Goal: Information Seeking & Learning: Learn about a topic

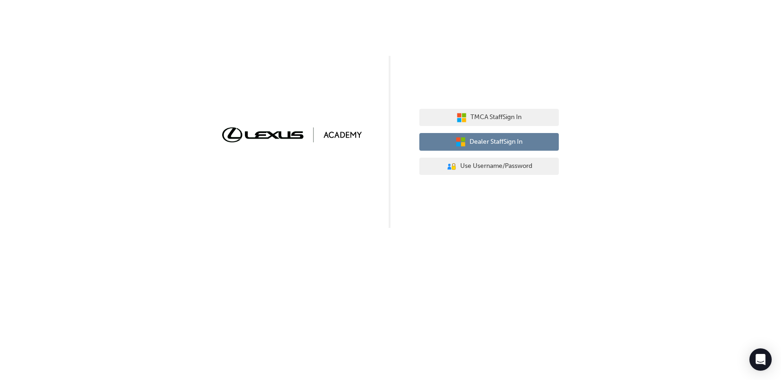
click at [506, 141] on span "Dealer Staff Sign In" at bounding box center [495, 142] width 53 height 11
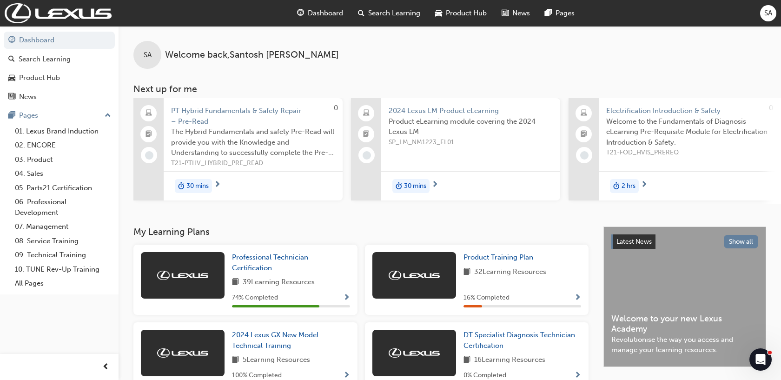
click at [368, 17] on span "Search Learning" at bounding box center [394, 13] width 52 height 11
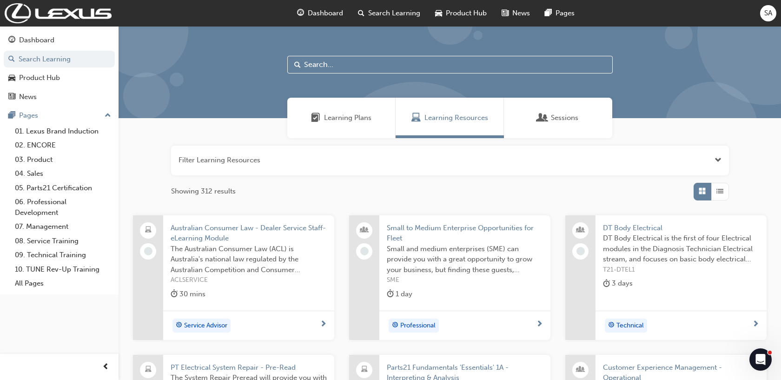
click at [355, 66] on input "text" at bounding box center [449, 65] width 325 height 18
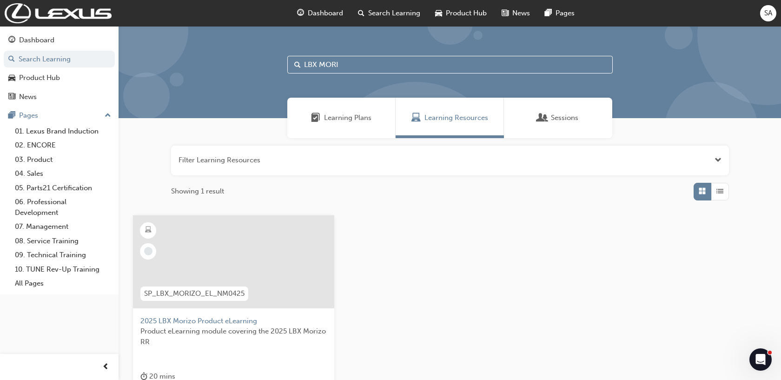
type input "LBX MORI"
click at [263, 317] on span "2025 LBX Morizo Product eLearning" at bounding box center [233, 320] width 186 height 11
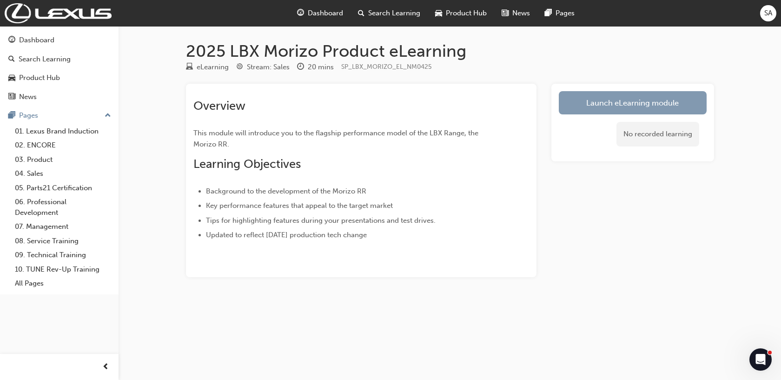
click at [643, 104] on link "Launch eLearning module" at bounding box center [633, 102] width 148 height 23
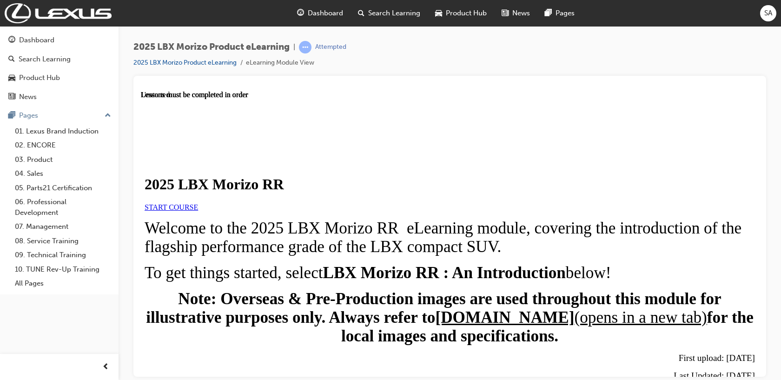
click at [198, 210] on span "START COURSE" at bounding box center [171, 207] width 53 height 8
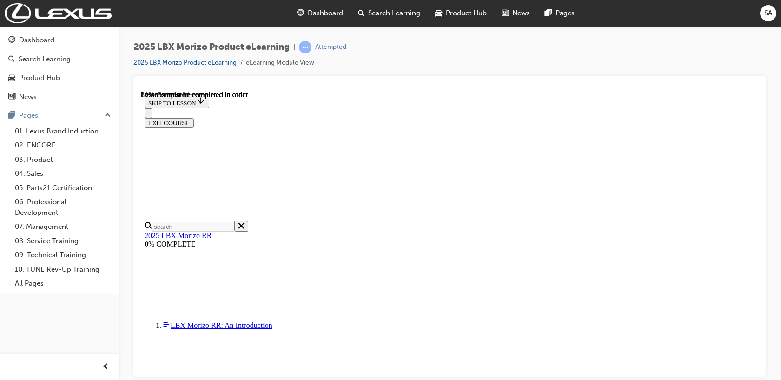
scroll to position [861, 0]
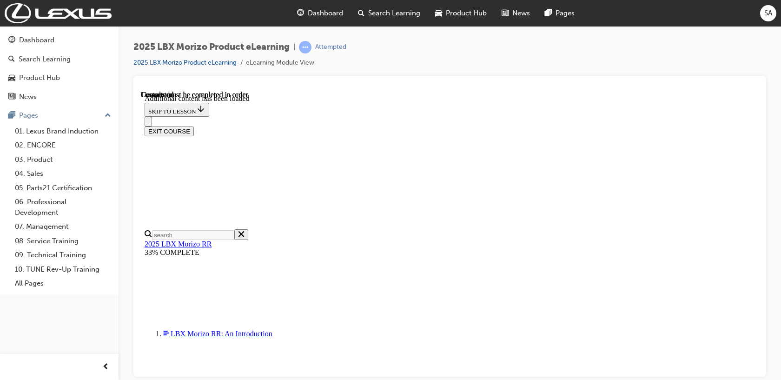
scroll to position [1407, 0]
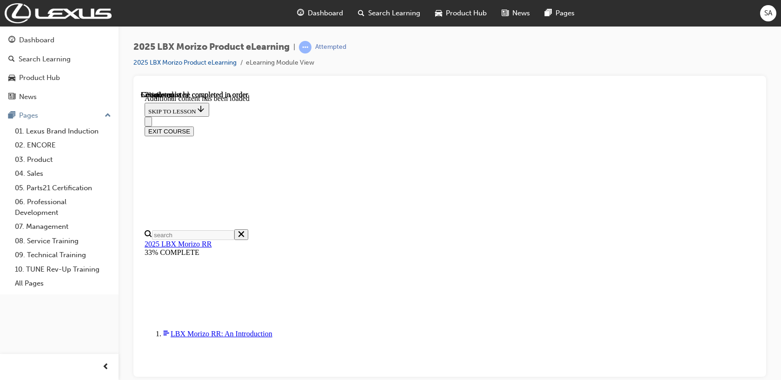
scroll to position [1017, 0]
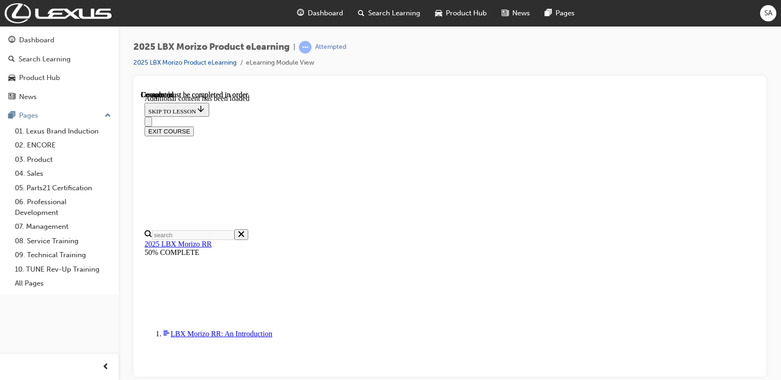
scroll to position [1542, 0]
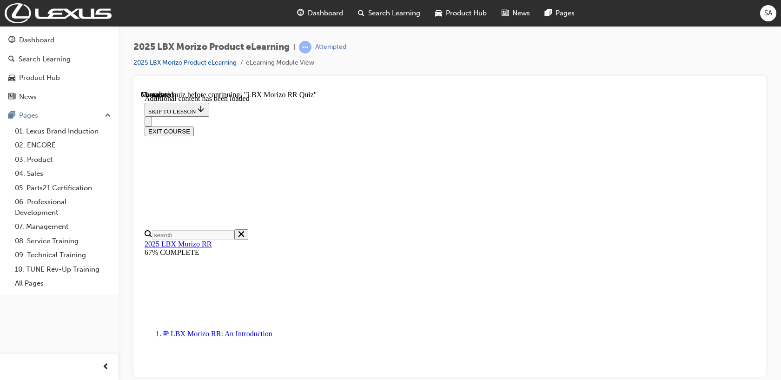
radio input "true"
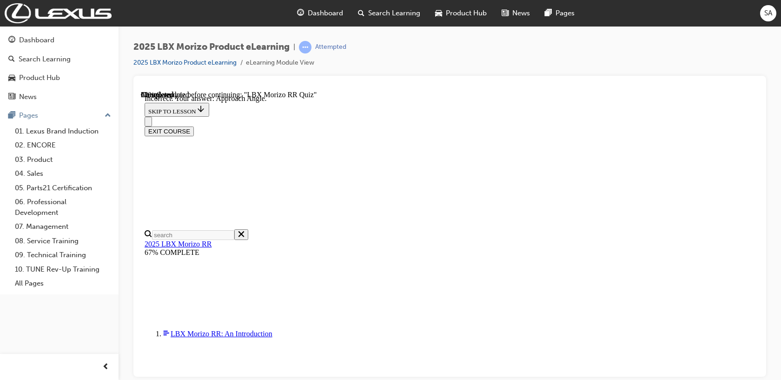
radio input "true"
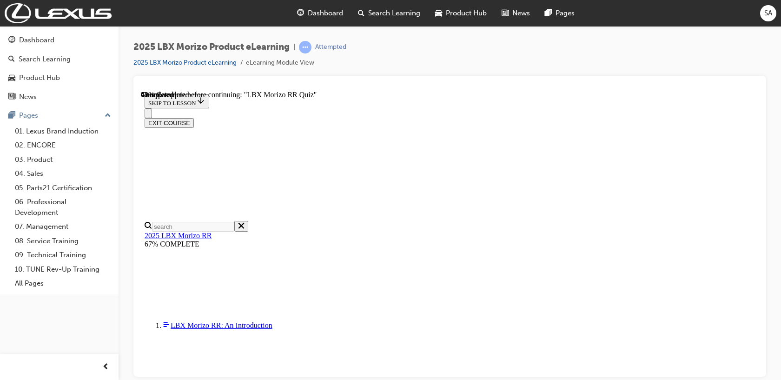
scroll to position [300, 0]
radio input "true"
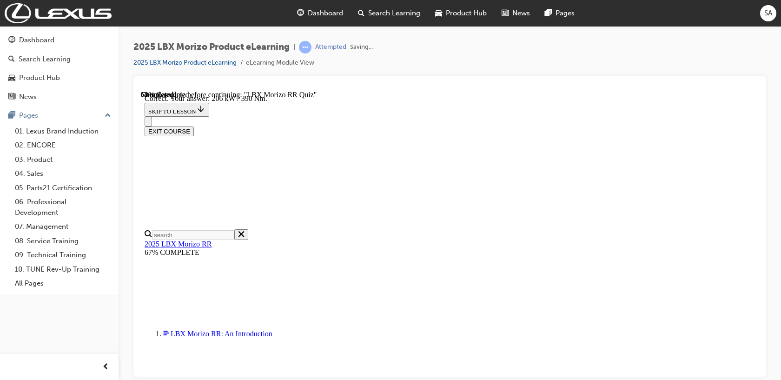
scroll to position [357, 0]
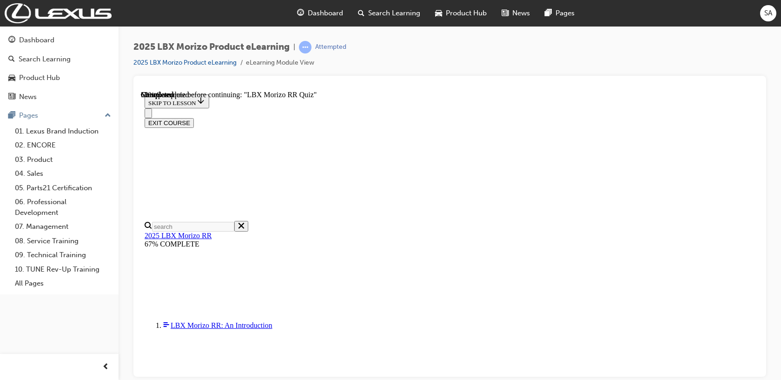
scroll to position [289, 0]
radio input "true"
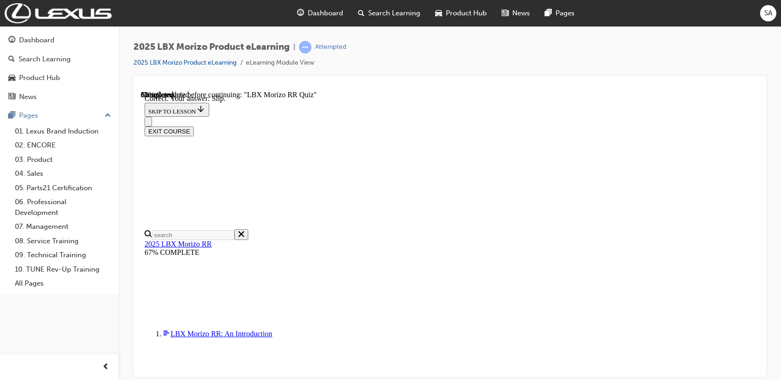
scroll to position [349, 0]
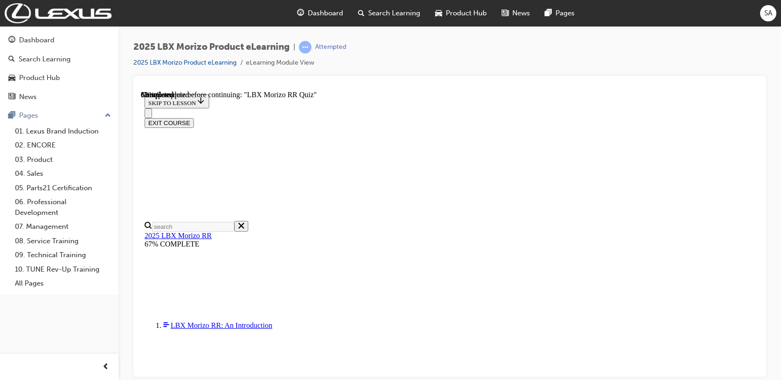
scroll to position [240, 0]
radio input "true"
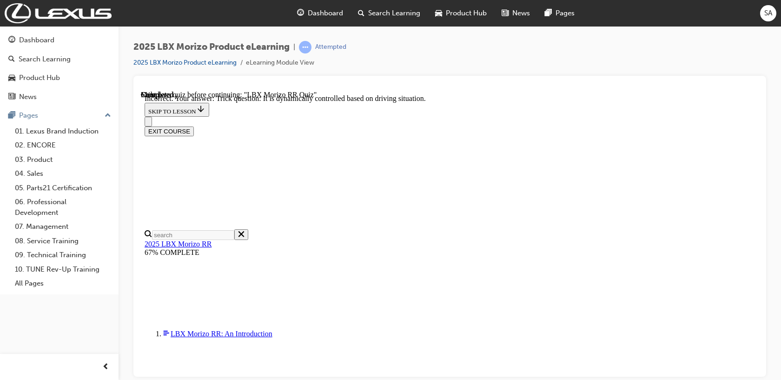
scroll to position [372, 0]
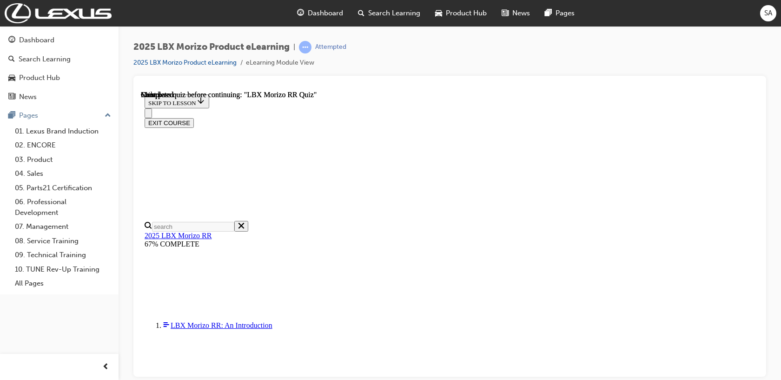
scroll to position [225, 0]
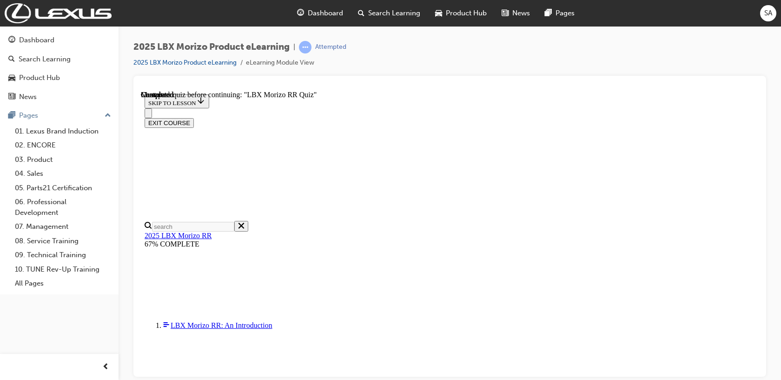
radio input "true"
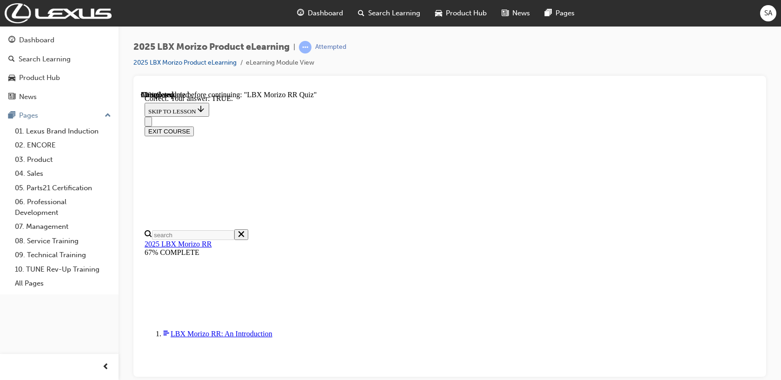
scroll to position [315, 0]
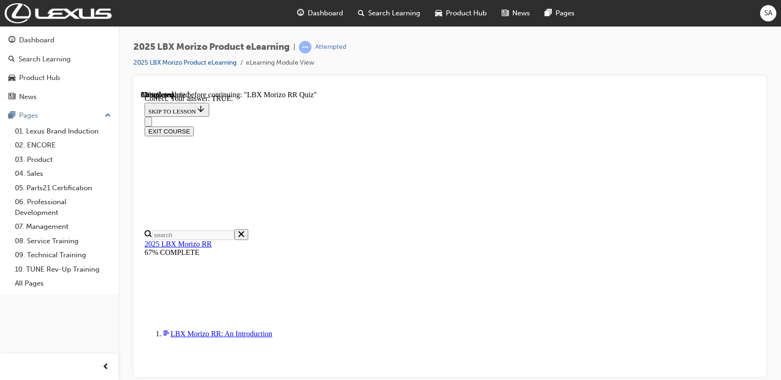
radio input "true"
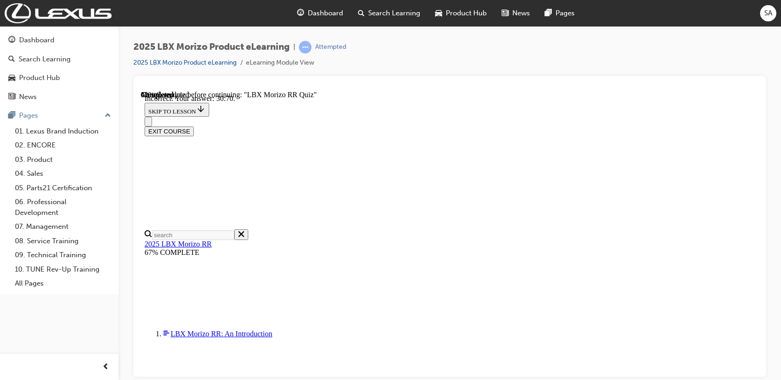
scroll to position [372, 0]
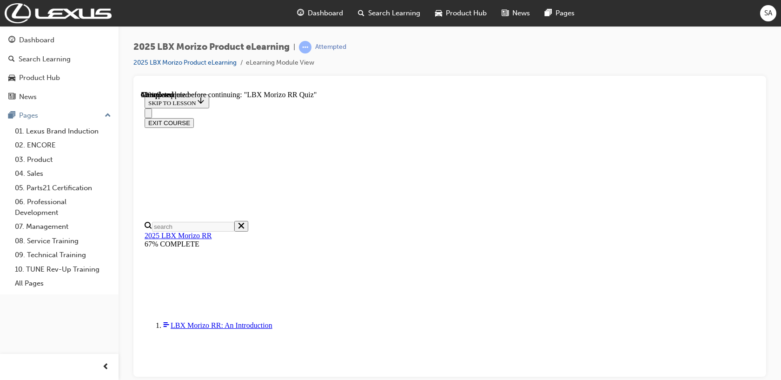
scroll to position [292, 0]
radio input "true"
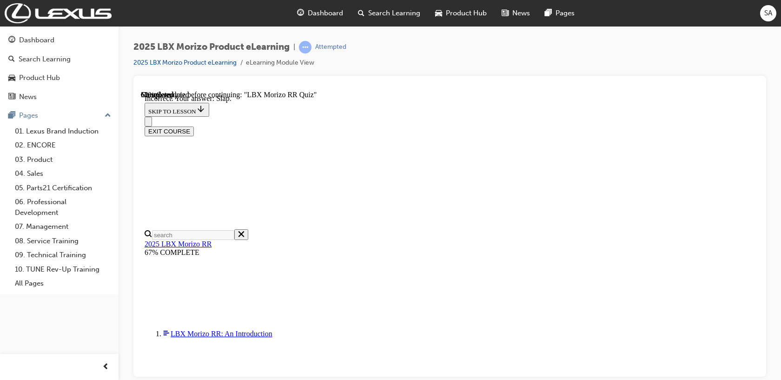
scroll to position [349, 0]
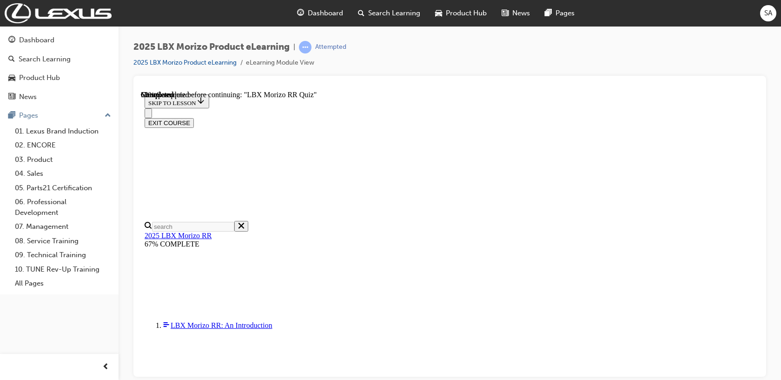
scroll to position [78, 0]
radio input "true"
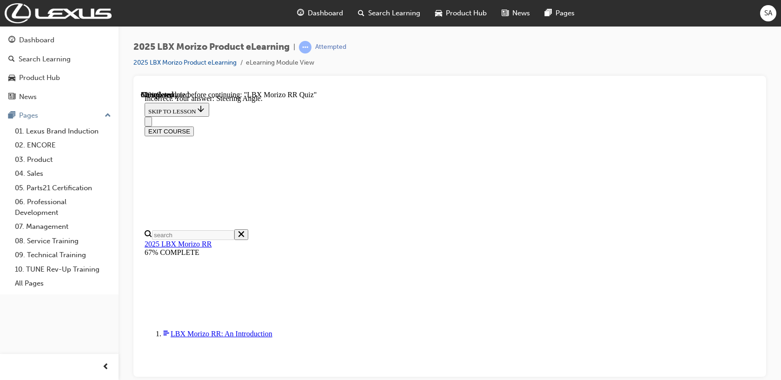
scroll to position [195, 0]
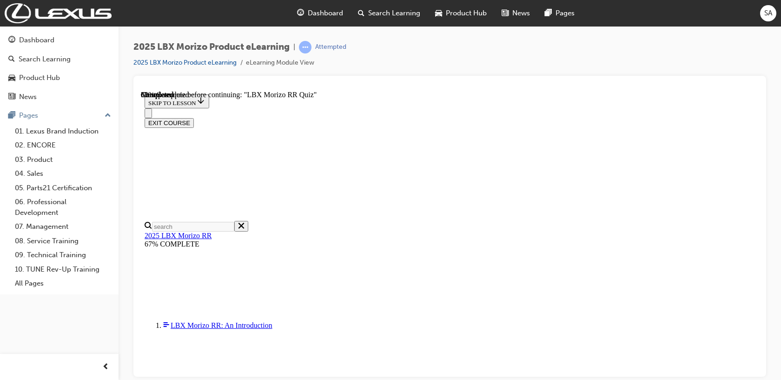
scroll to position [292, 0]
radio input "true"
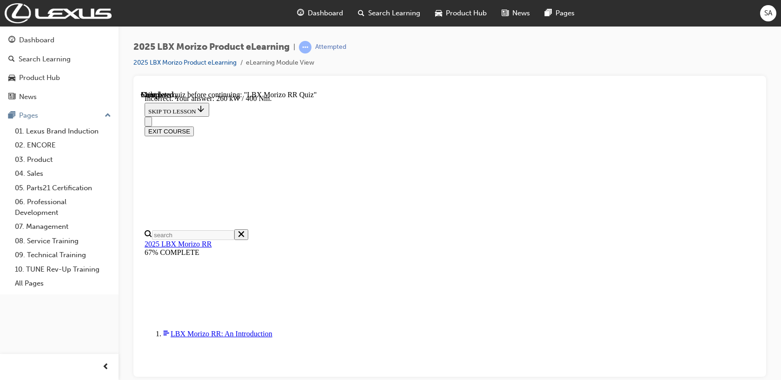
scroll to position [357, 0]
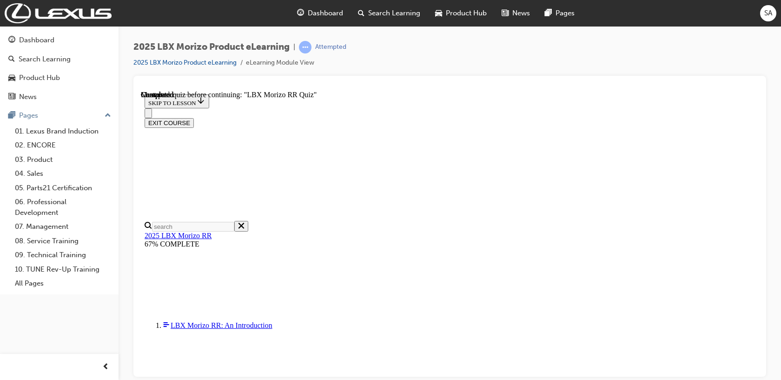
radio input "true"
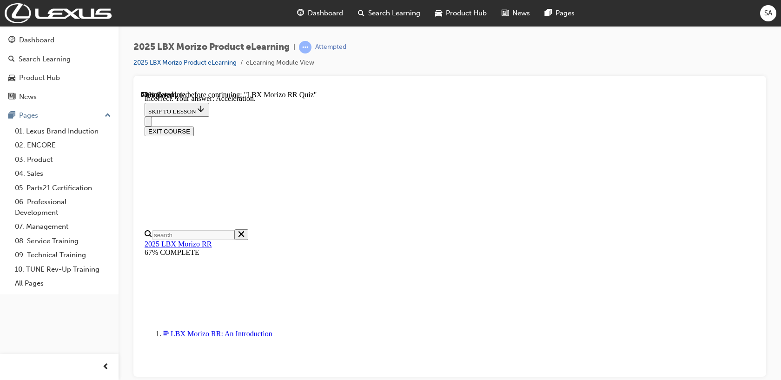
scroll to position [195, 0]
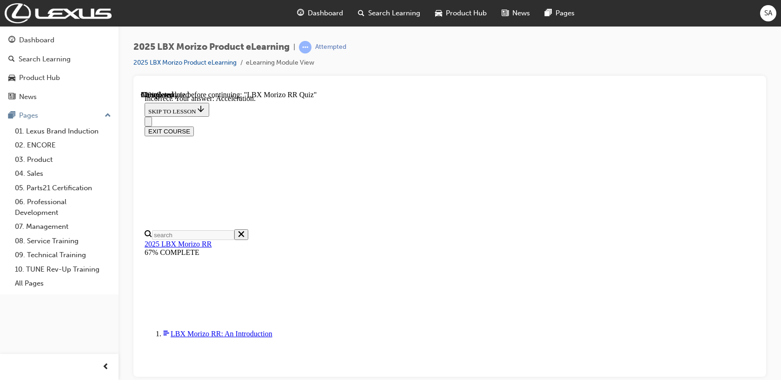
radio input "true"
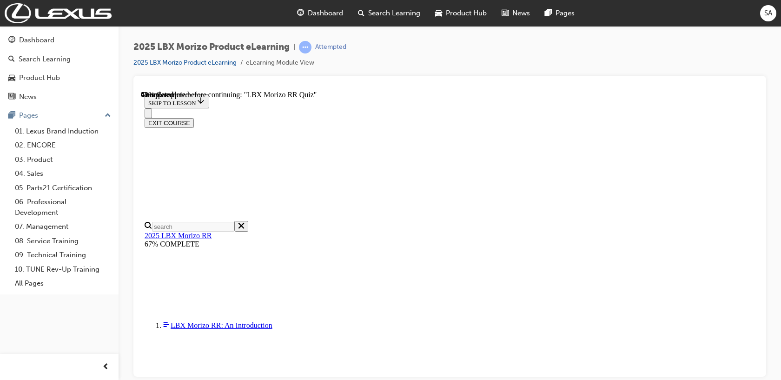
scroll to position [268, 0]
radio input "true"
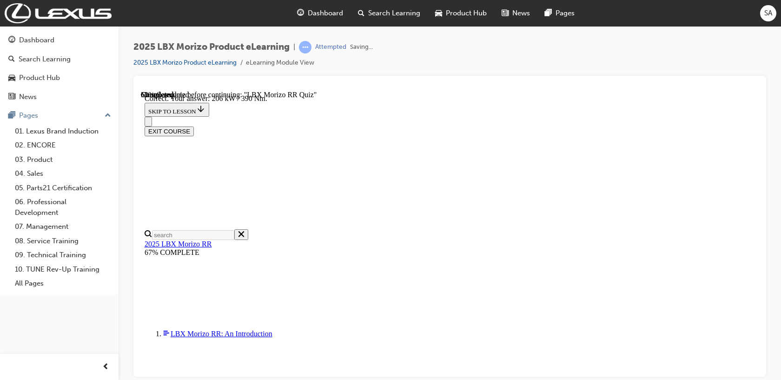
scroll to position [357, 0]
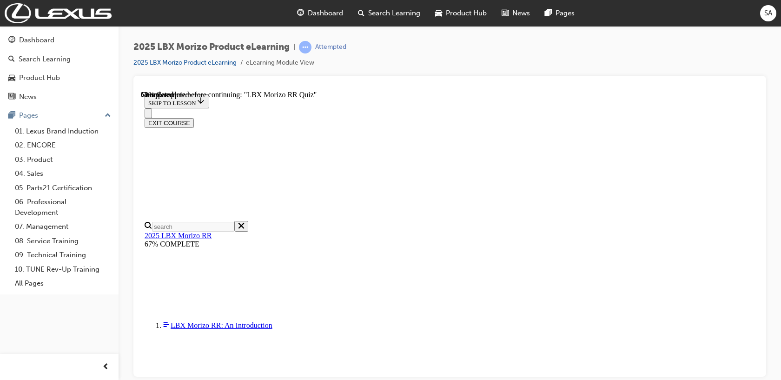
scroll to position [258, 0]
radio input "true"
drag, startPoint x: 522, startPoint y: 305, endPoint x: 504, endPoint y: 305, distance: 17.7
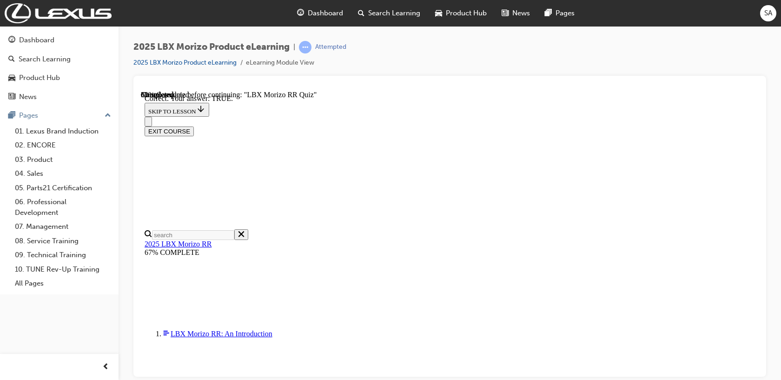
scroll to position [315, 0]
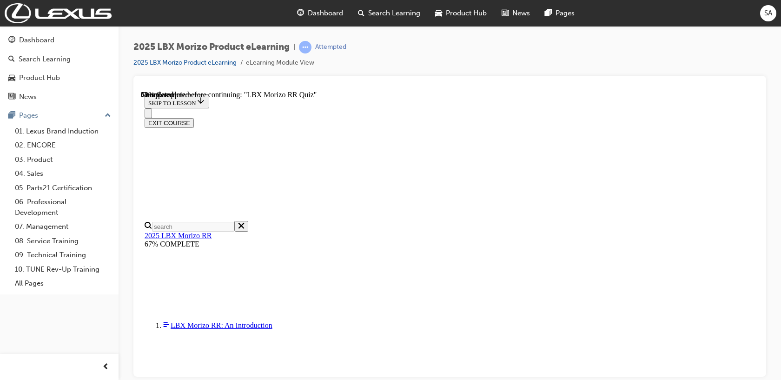
scroll to position [292, 0]
radio input "true"
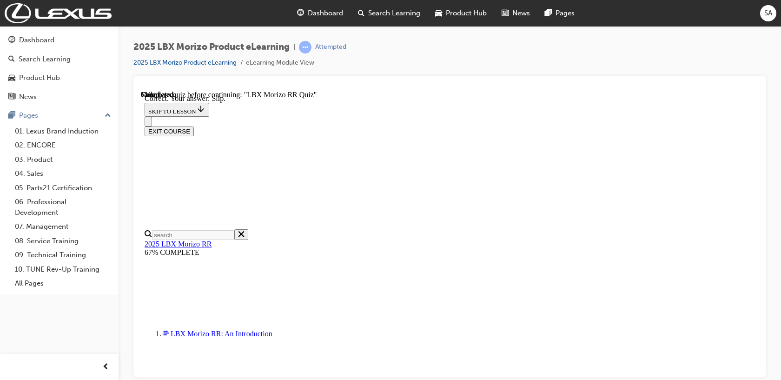
scroll to position [349, 0]
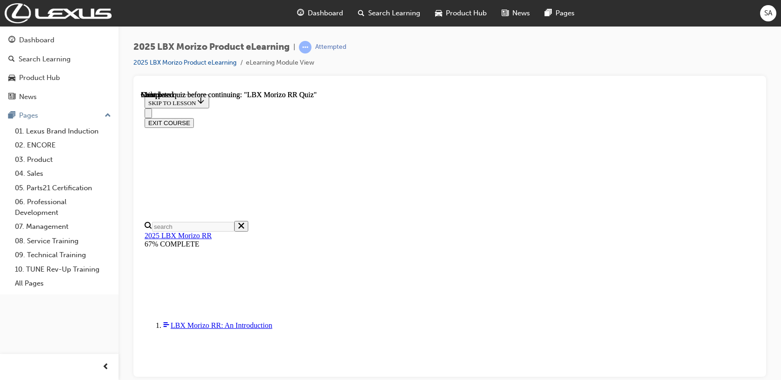
scroll to position [225, 0]
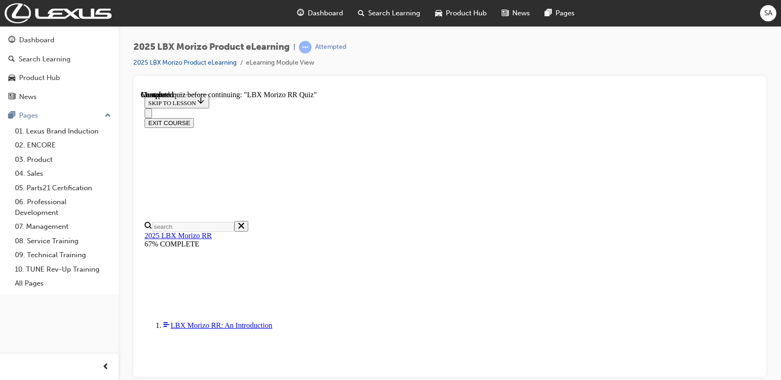
radio input "true"
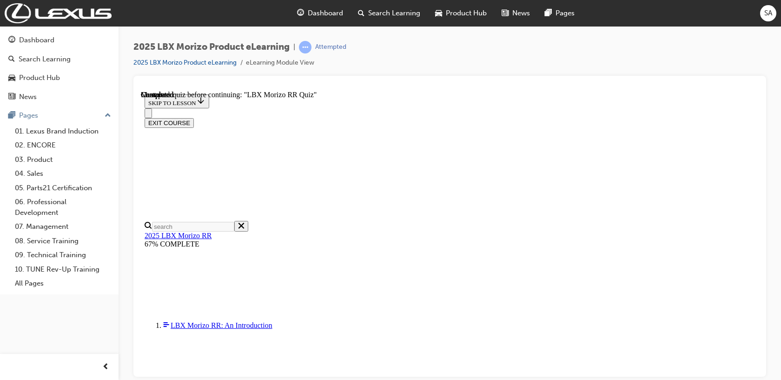
scroll to position [90, 0]
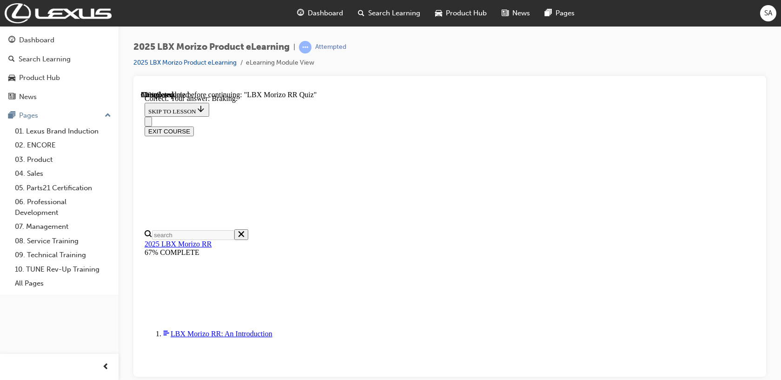
scroll to position [195, 0]
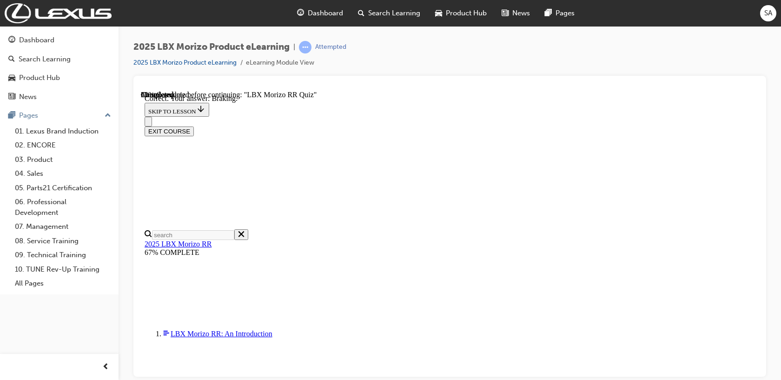
radio input "true"
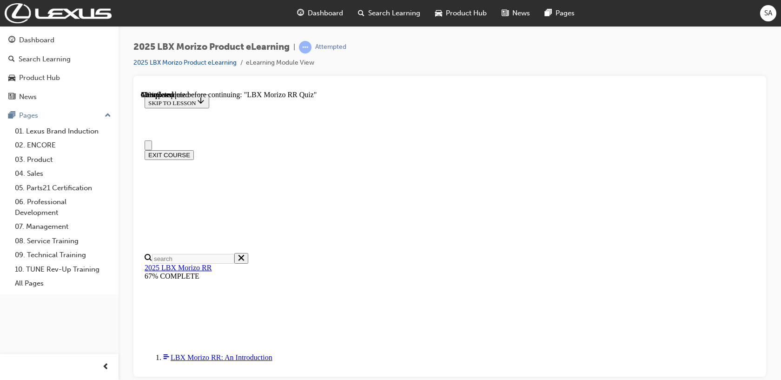
scroll to position [292, 0]
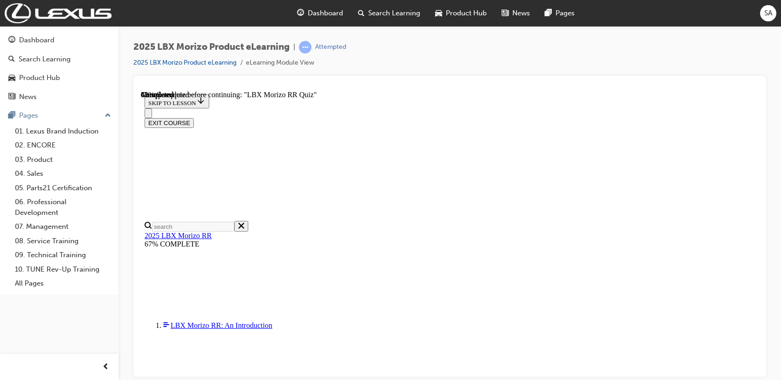
radio input "true"
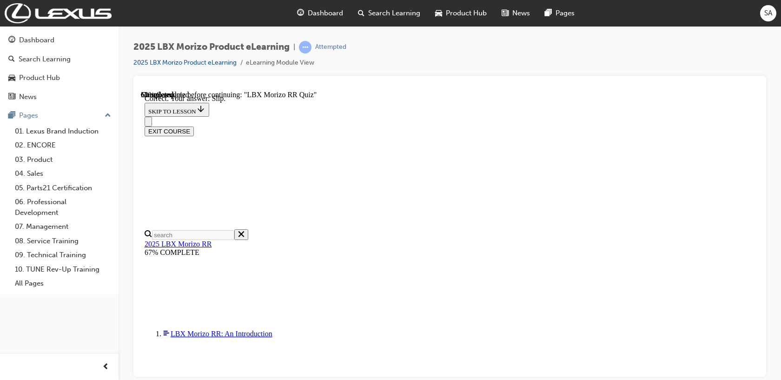
scroll to position [349, 0]
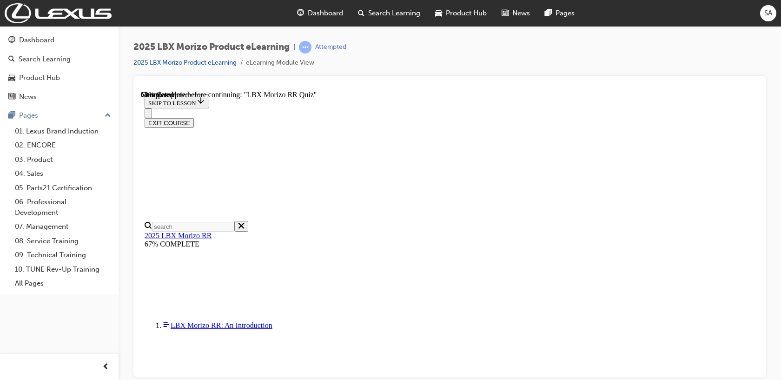
scroll to position [258, 0]
radio input "true"
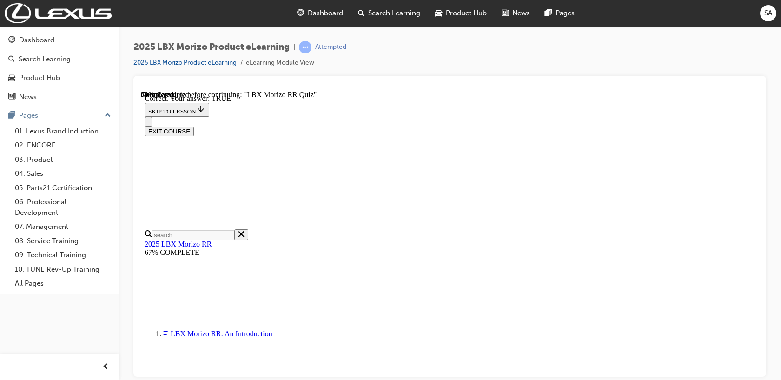
scroll to position [315, 0]
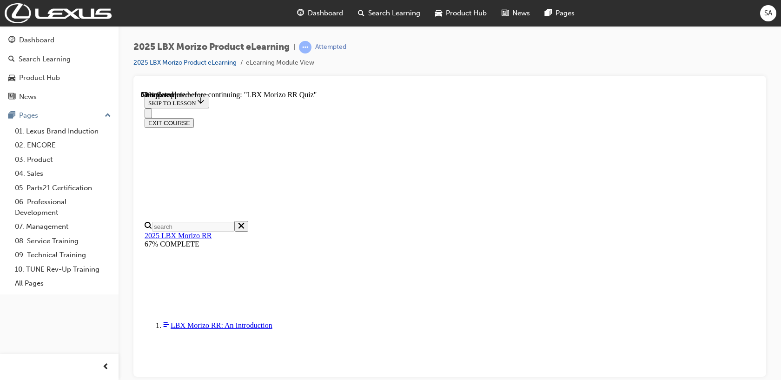
scroll to position [300, 0]
radio input "true"
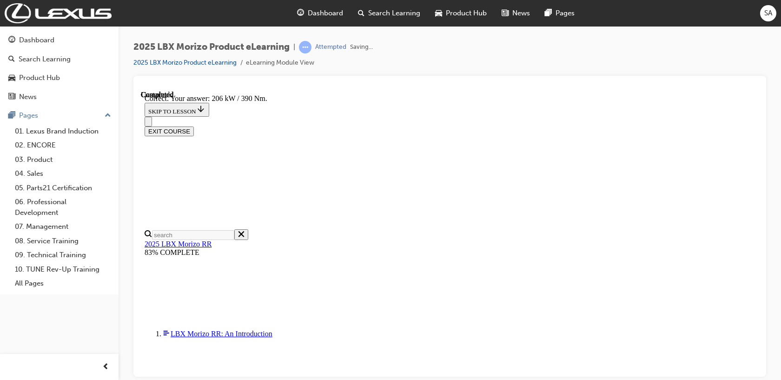
scroll to position [357, 0]
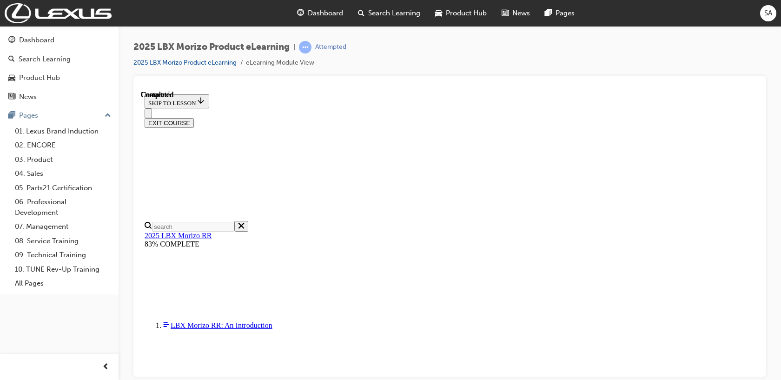
scroll to position [225, 0]
click at [194, 118] on button "EXIT COURSE" at bounding box center [169, 123] width 49 height 10
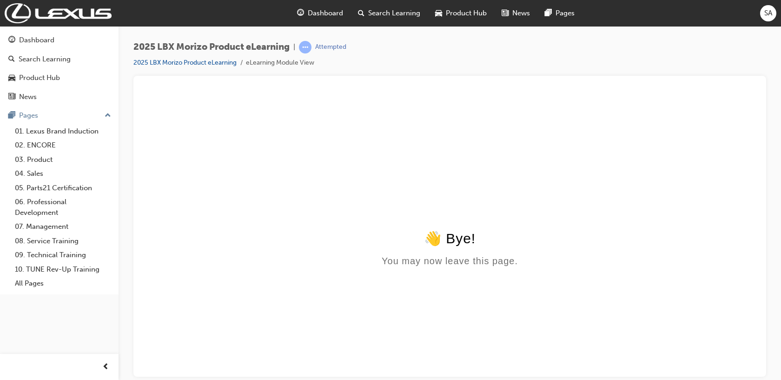
scroll to position [0, 0]
click at [54, 37] on div "Dashboard" at bounding box center [36, 40] width 35 height 11
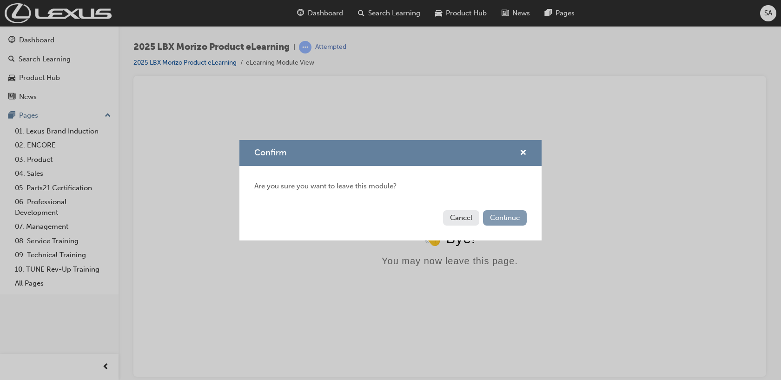
click at [509, 215] on button "Continue" at bounding box center [505, 217] width 44 height 15
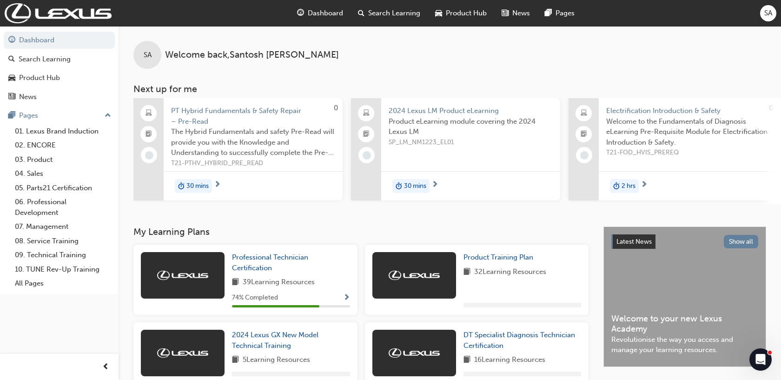
click at [398, 8] on span "Search Learning" at bounding box center [394, 13] width 52 height 11
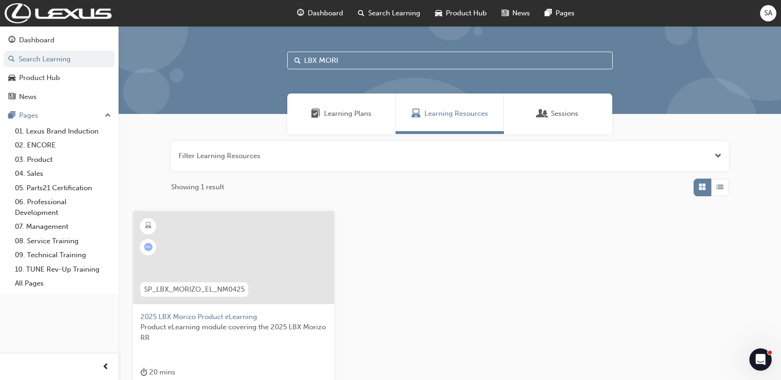
scroll to position [132, 0]
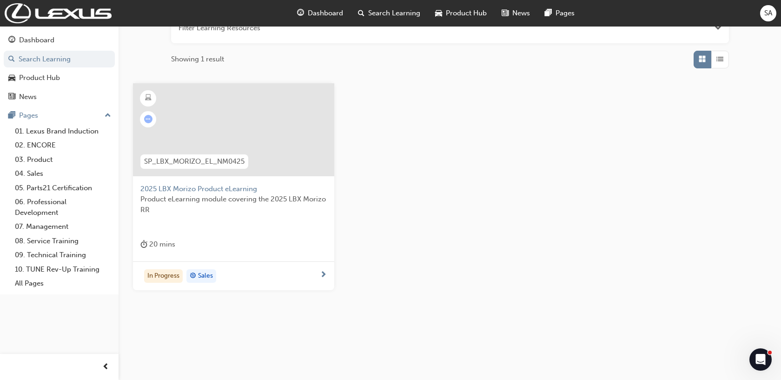
click at [282, 276] on div "In Progress Sales" at bounding box center [229, 276] width 179 height 14
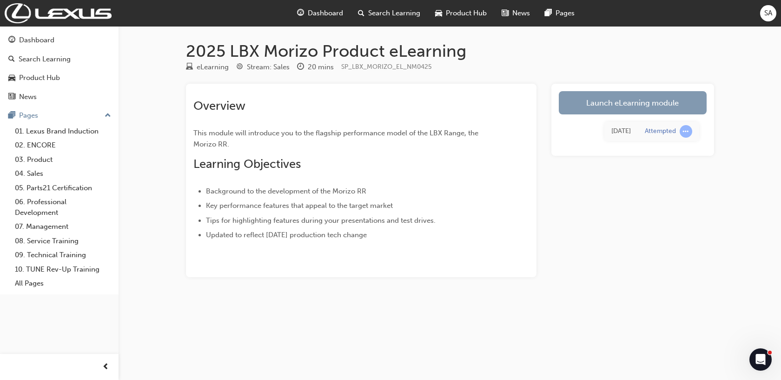
click at [664, 97] on link "Launch eLearning module" at bounding box center [633, 102] width 148 height 23
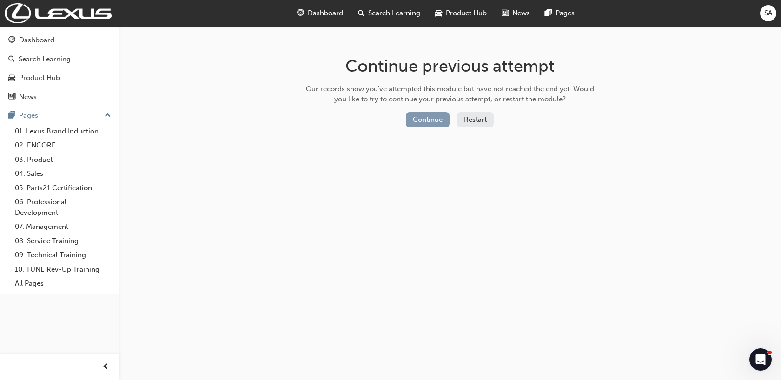
click at [438, 113] on button "Continue" at bounding box center [428, 119] width 44 height 15
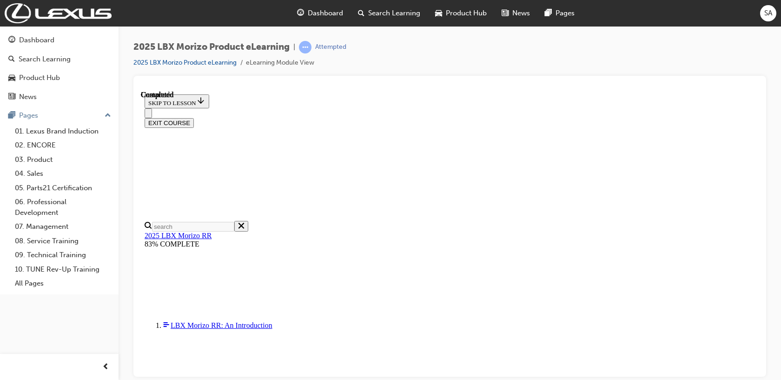
scroll to position [225, 0]
click at [194, 118] on button "EXIT COURSE" at bounding box center [169, 123] width 49 height 10
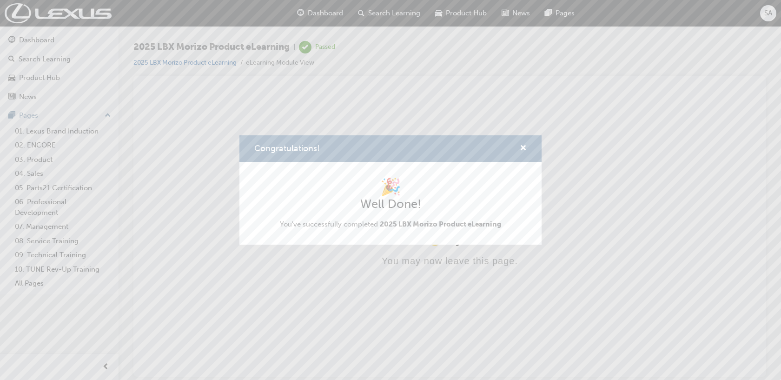
scroll to position [0, 0]
click at [523, 148] on span "cross-icon" at bounding box center [522, 149] width 7 height 8
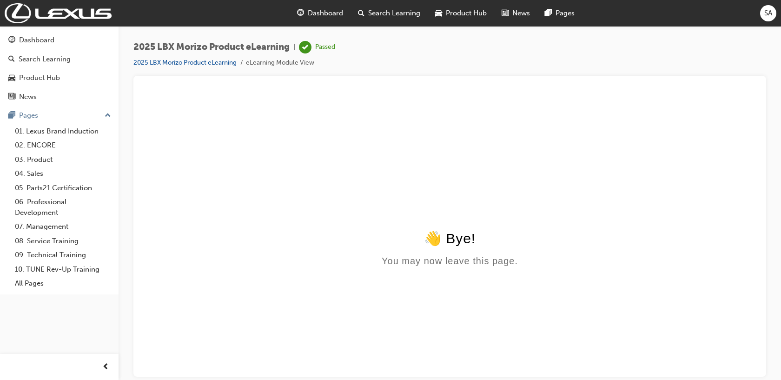
click at [390, 10] on span "Search Learning" at bounding box center [394, 13] width 52 height 11
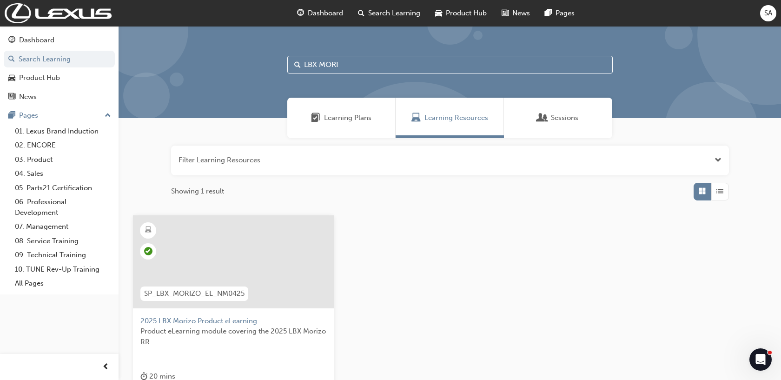
click at [339, 68] on input "LBX MORI" at bounding box center [449, 65] width 325 height 18
type input "L"
type input "RX PHEV"
click at [243, 342] on span "Product eLearning module covering the 2025 RX PHEV introduction" at bounding box center [233, 336] width 186 height 21
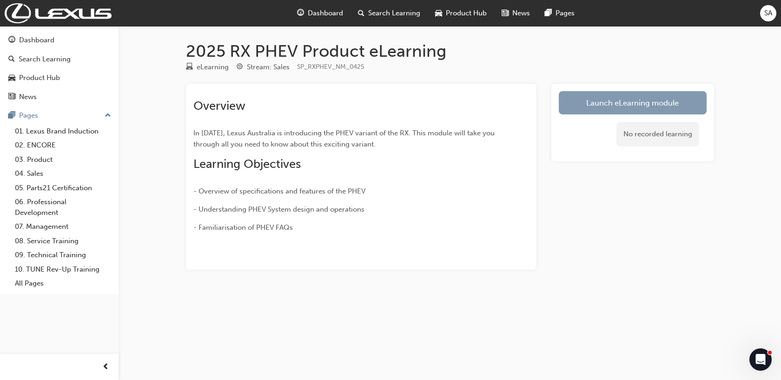
click at [642, 106] on link "Launch eLearning module" at bounding box center [633, 102] width 148 height 23
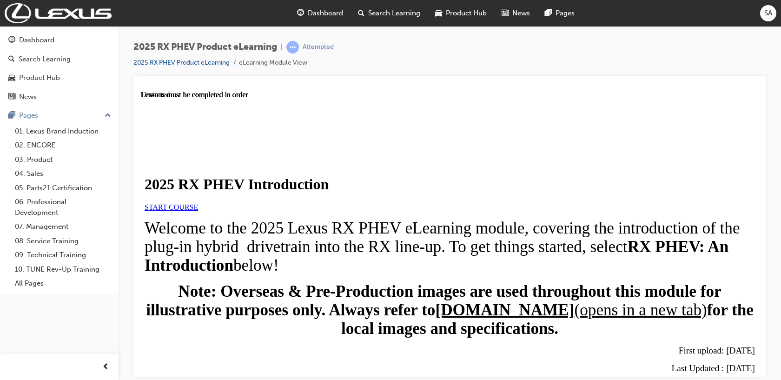
click at [198, 210] on span "START COURSE" at bounding box center [171, 207] width 53 height 8
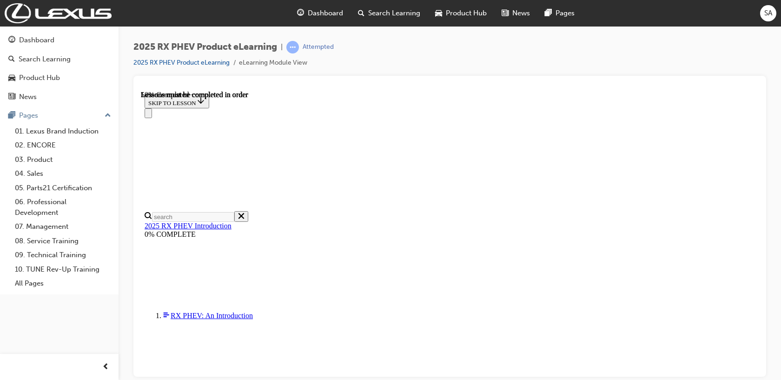
scroll to position [627, 0]
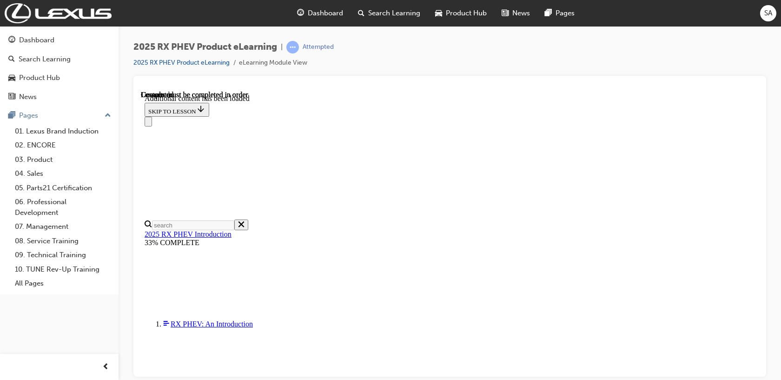
scroll to position [1121, 0]
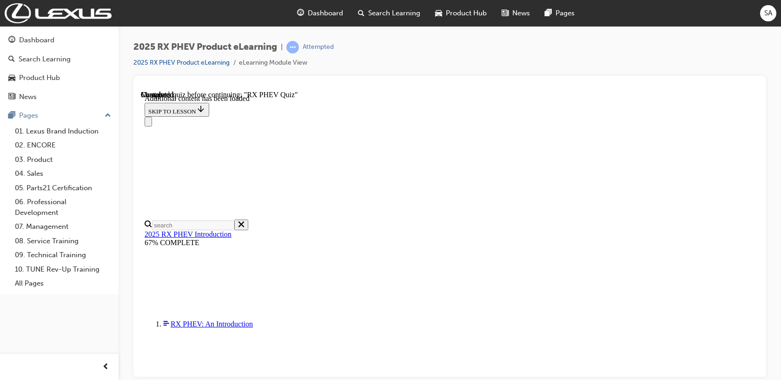
scroll to position [32, 0]
radio input "true"
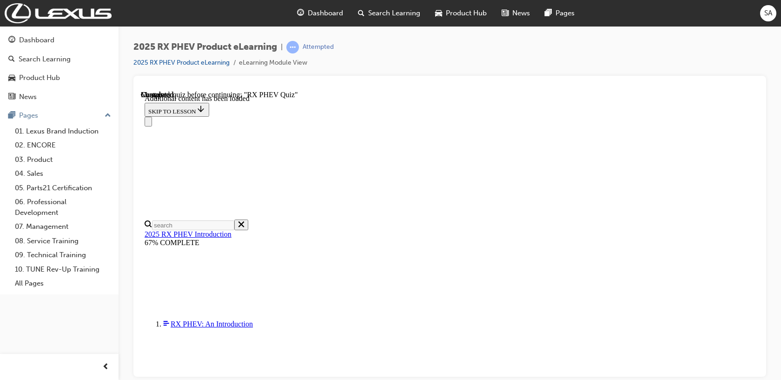
scroll to position [130, 0]
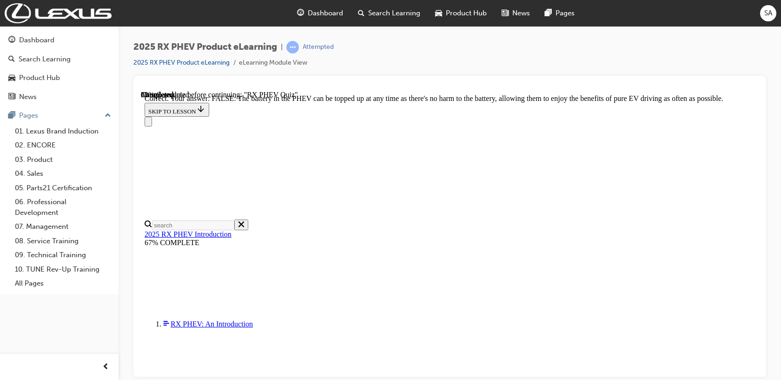
scroll to position [159, 0]
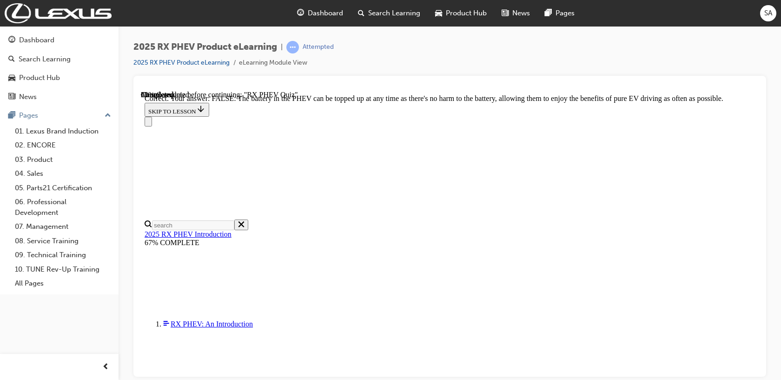
radio input "true"
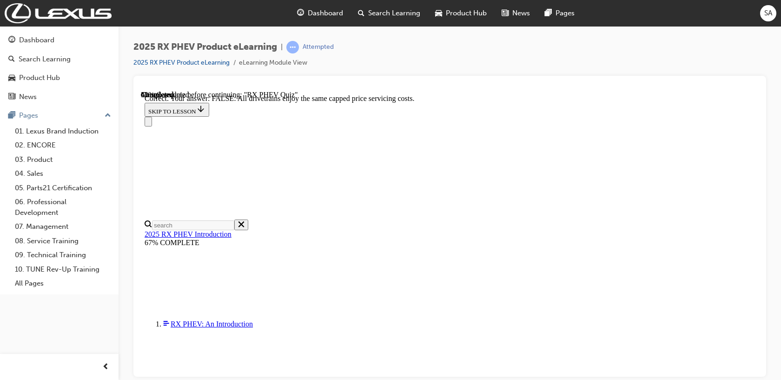
scroll to position [150, 0]
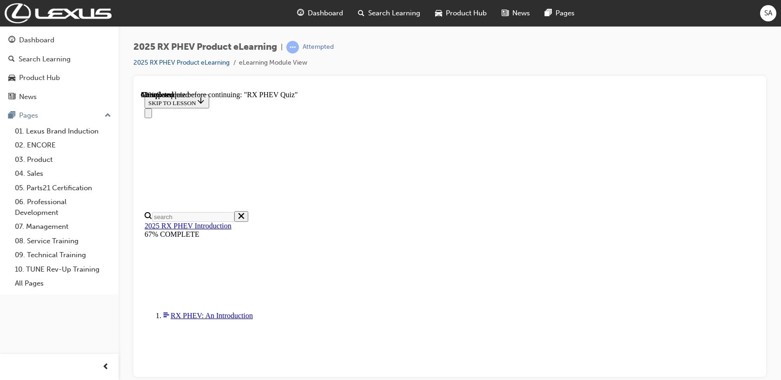
scroll to position [93, 0]
radio input "true"
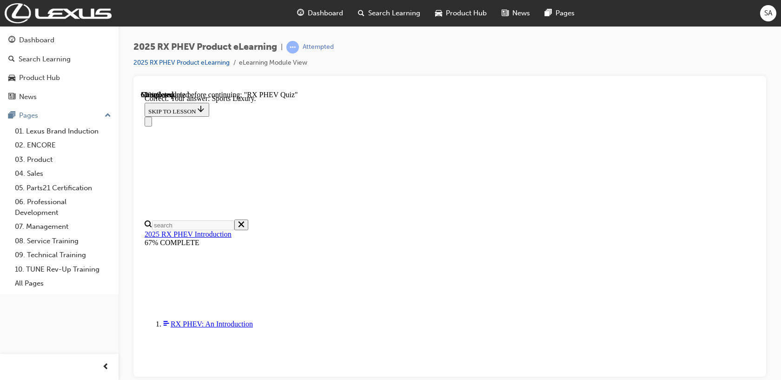
scroll to position [215, 0]
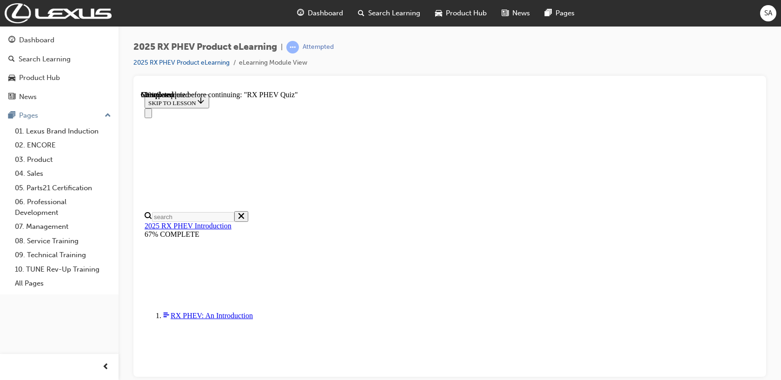
scroll to position [106, 0]
radio input "true"
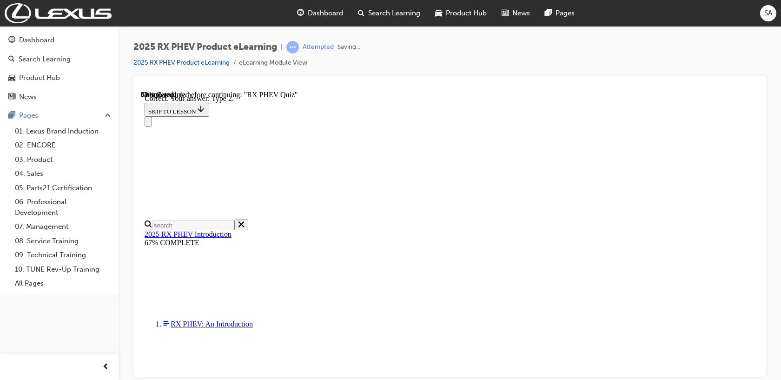
scroll to position [215, 0]
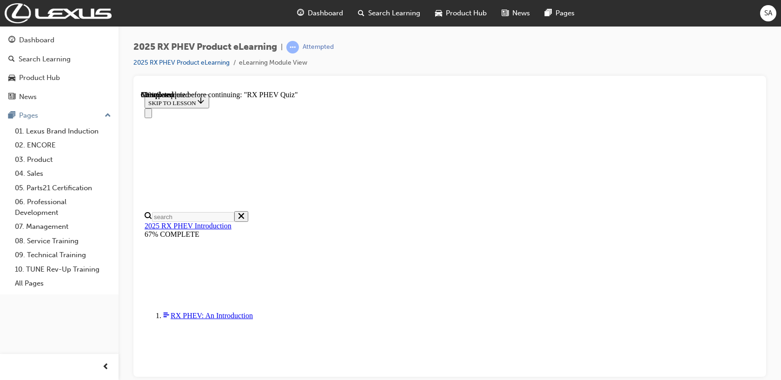
scroll to position [54, 0]
radio input "true"
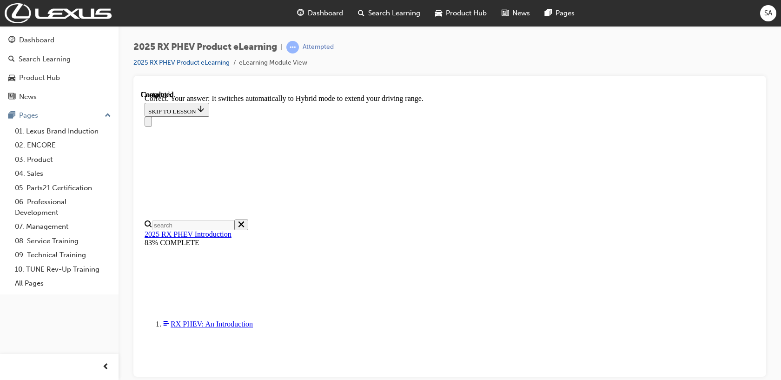
scroll to position [187, 0]
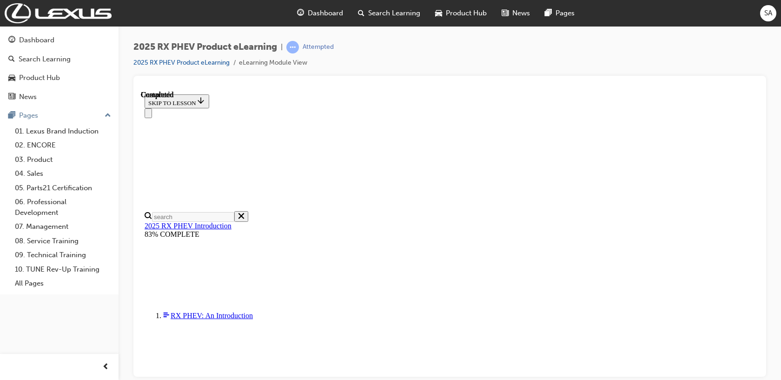
scroll to position [225, 0]
click at [332, 16] on span "Dashboard" at bounding box center [325, 13] width 35 height 11
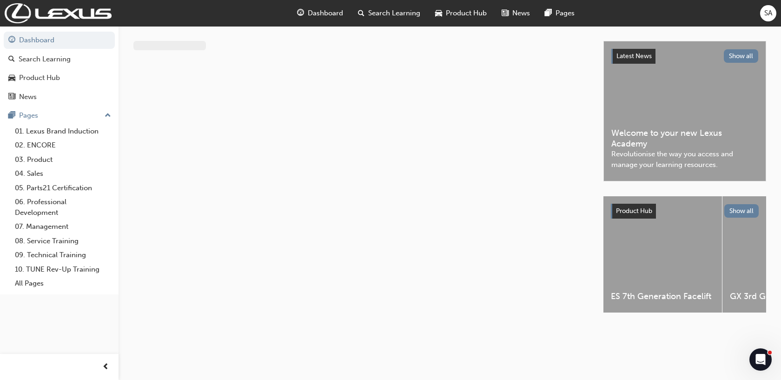
click at [393, 13] on span "Search Learning" at bounding box center [394, 13] width 52 height 11
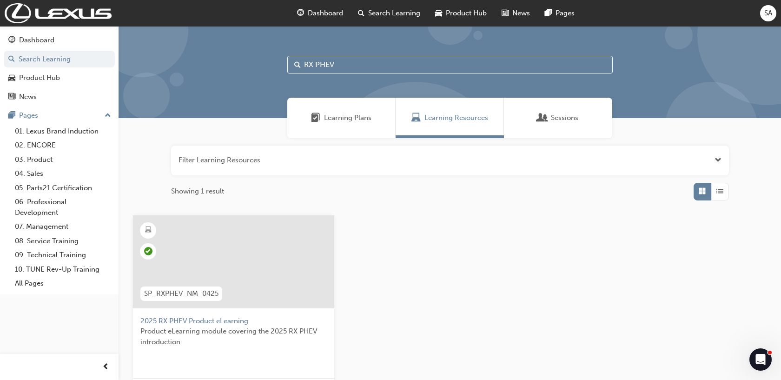
drag, startPoint x: 315, startPoint y: 16, endPoint x: 312, endPoint y: 0, distance: 16.0
click at [315, 16] on span "Dashboard" at bounding box center [325, 13] width 35 height 11
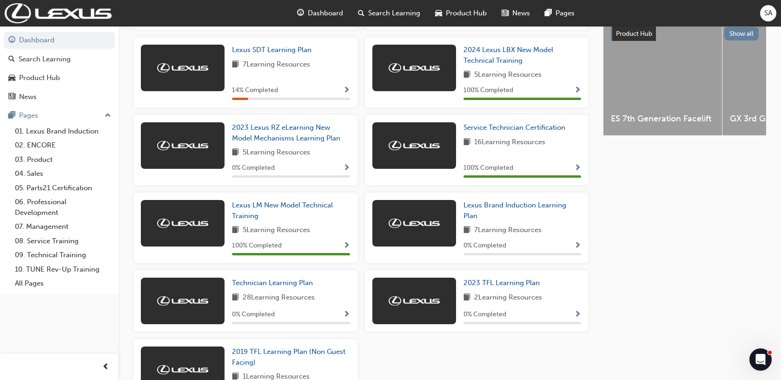
scroll to position [444, 0]
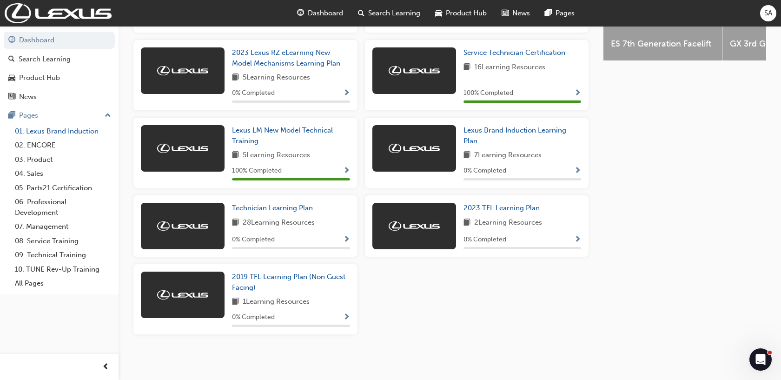
click at [49, 133] on link "01. Lexus Brand Induction" at bounding box center [63, 131] width 104 height 14
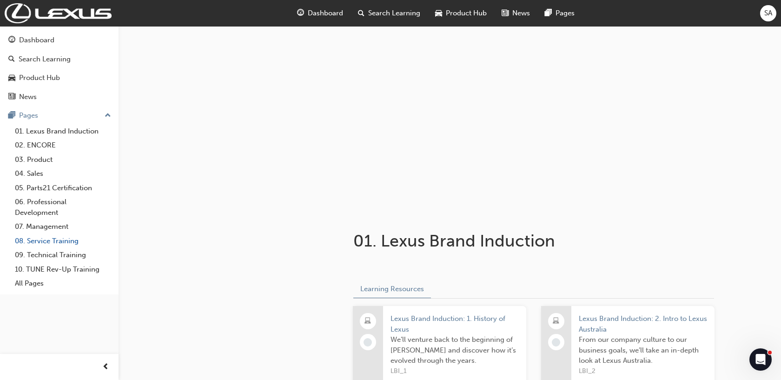
click at [59, 241] on link "08. Service Training" at bounding box center [63, 241] width 104 height 14
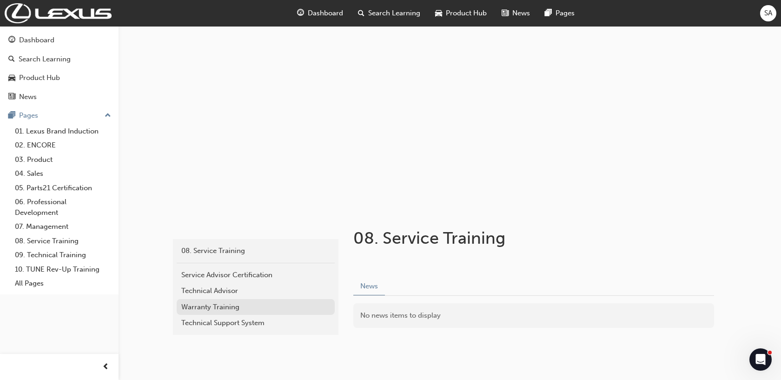
scroll to position [33, 0]
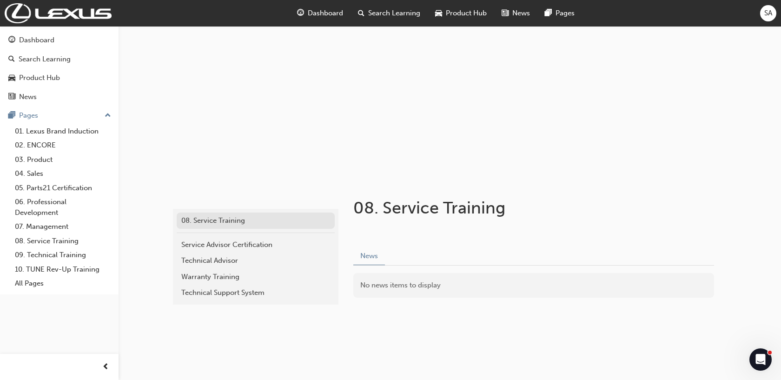
click at [236, 216] on div "08. Service Training" at bounding box center [255, 220] width 149 height 11
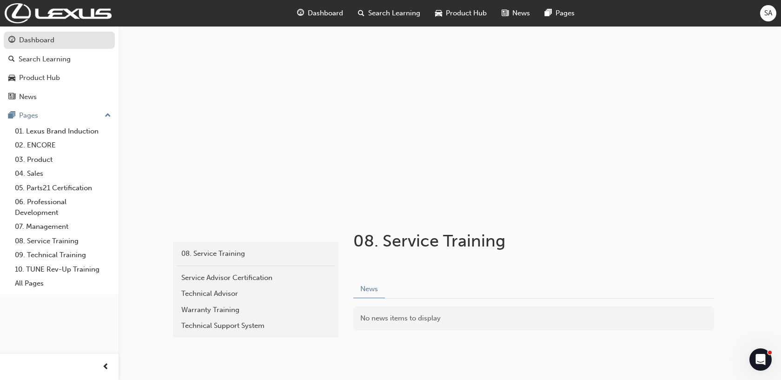
click at [45, 36] on div "Dashboard" at bounding box center [36, 40] width 35 height 11
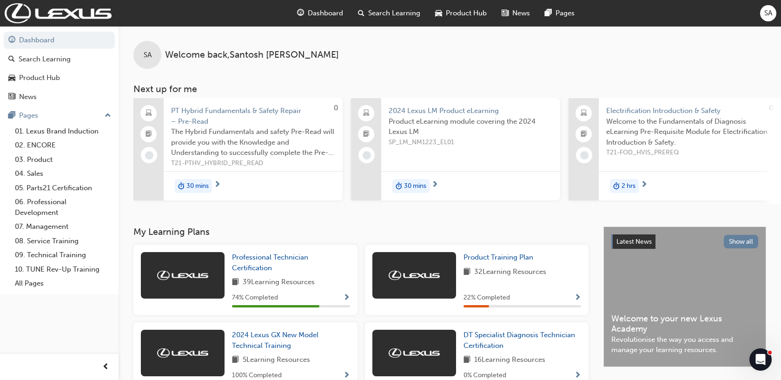
click at [466, 13] on span "Product Hub" at bounding box center [466, 13] width 41 height 11
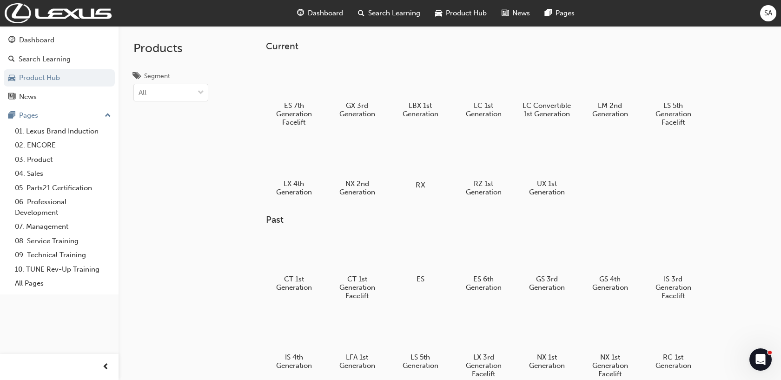
click at [412, 161] on div at bounding box center [420, 157] width 52 height 37
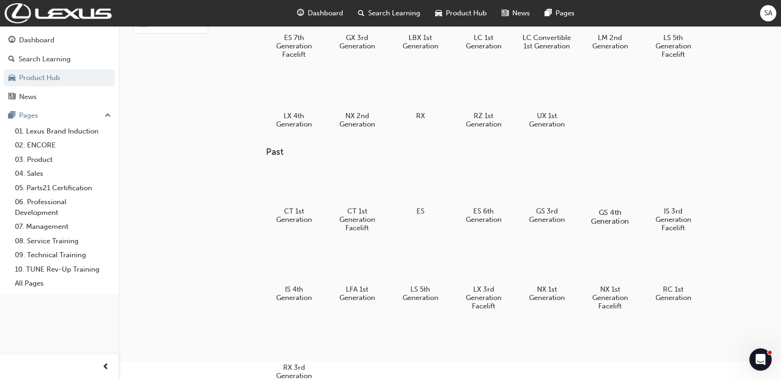
scroll to position [125, 0]
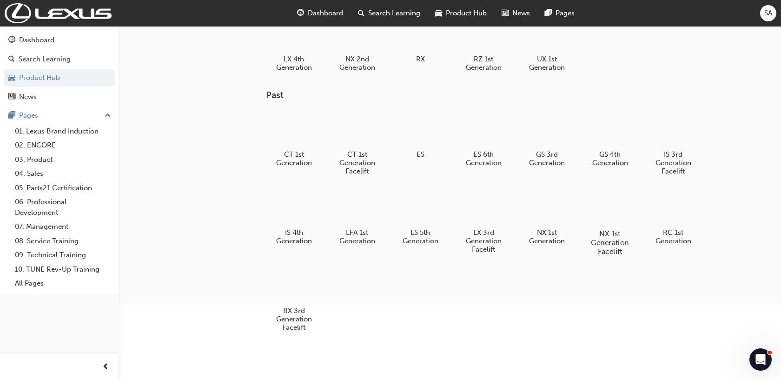
click at [614, 223] on div at bounding box center [610, 206] width 52 height 37
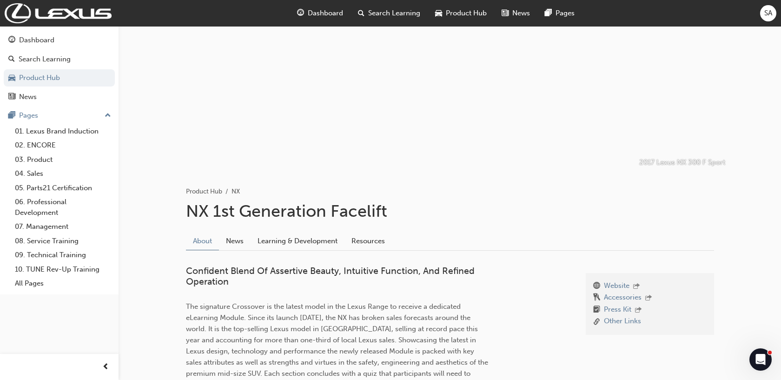
scroll to position [126, 0]
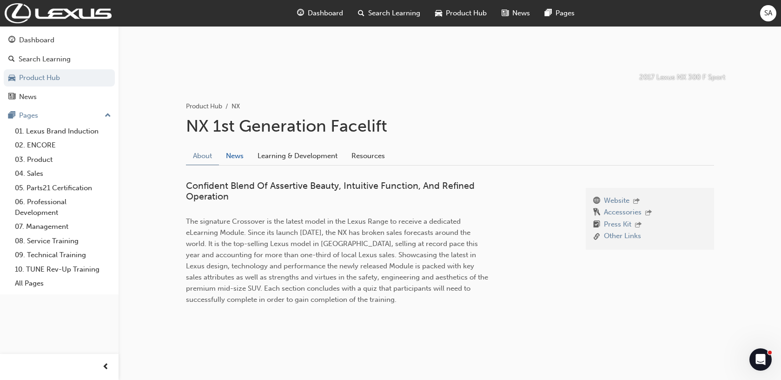
click at [241, 156] on link "News" at bounding box center [235, 156] width 32 height 18
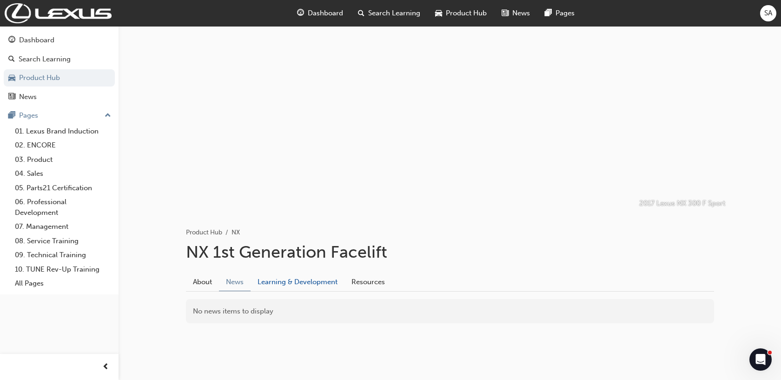
click at [315, 281] on link "Learning & Development" at bounding box center [297, 282] width 94 height 18
click at [361, 283] on link "Resources" at bounding box center [367, 282] width 47 height 18
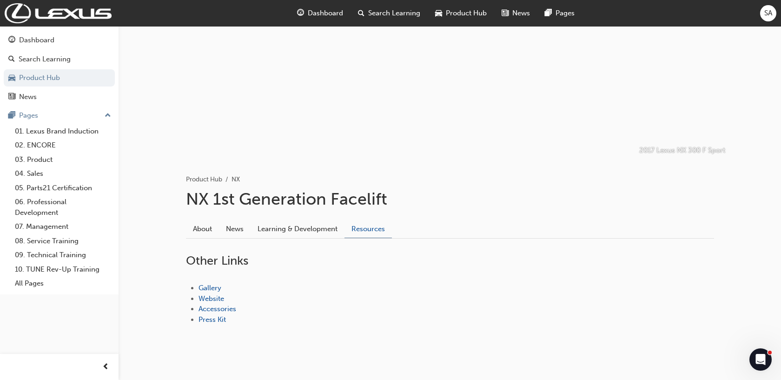
scroll to position [54, 0]
click at [200, 223] on link "About" at bounding box center [202, 228] width 33 height 18
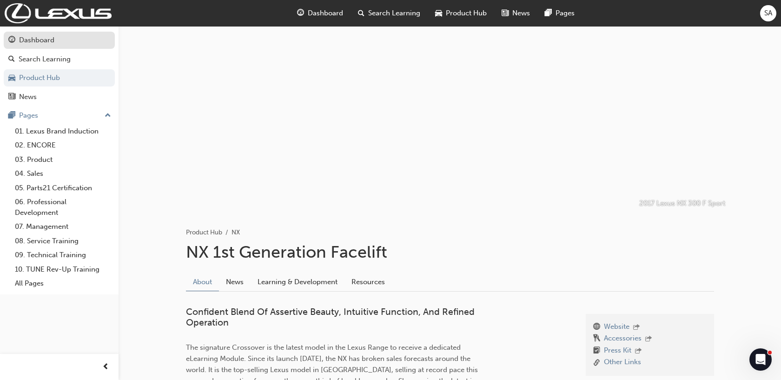
click at [40, 34] on div "Dashboard" at bounding box center [59, 40] width 102 height 12
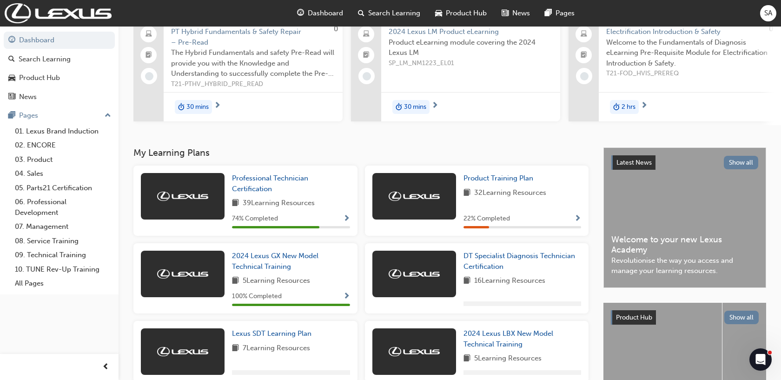
scroll to position [95, 0]
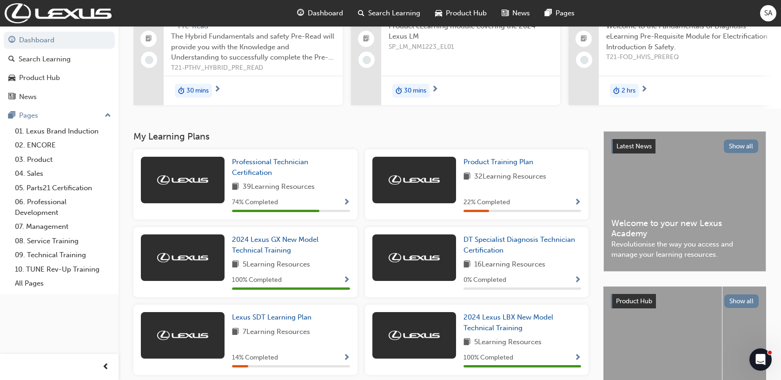
click at [346, 206] on span "Show Progress" at bounding box center [346, 202] width 7 height 8
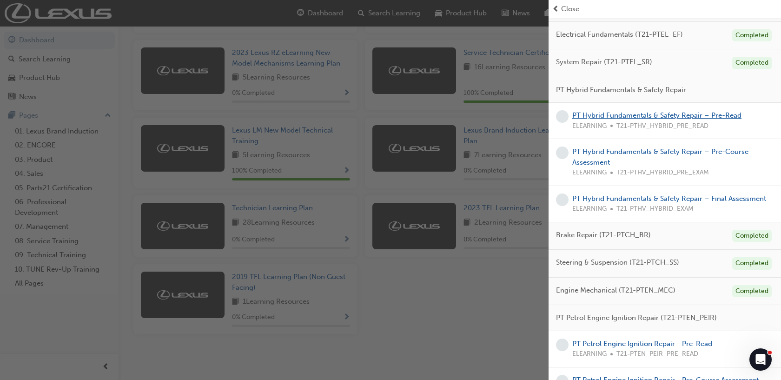
scroll to position [0, 0]
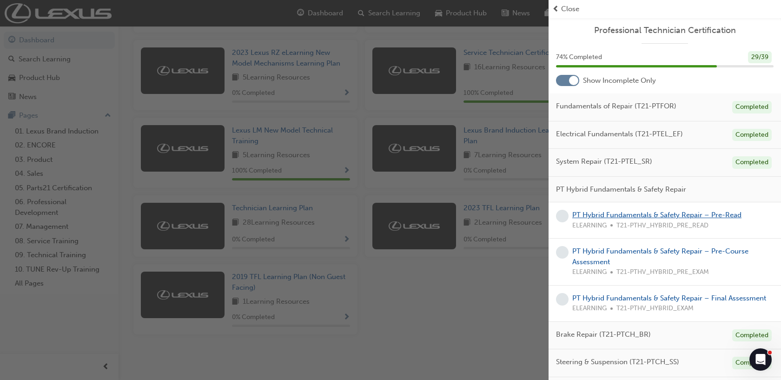
click at [667, 215] on link "PT Hybrid Fundamentals & Safety Repair – Pre-Read" at bounding box center [656, 214] width 169 height 8
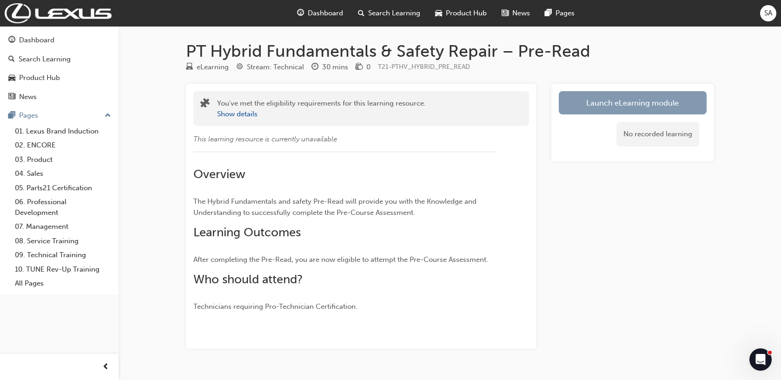
click at [627, 96] on link "Launch eLearning module" at bounding box center [633, 102] width 148 height 23
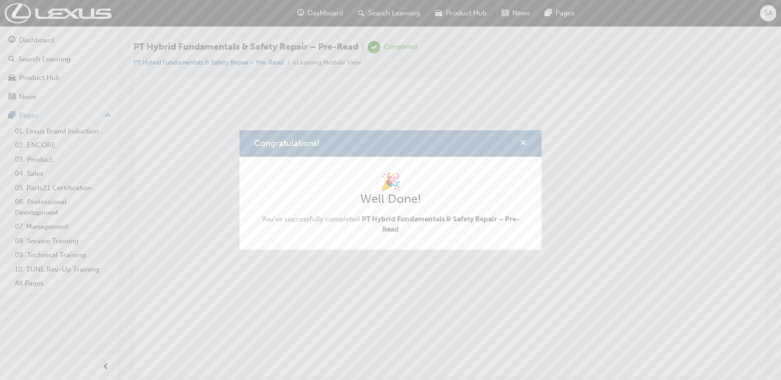
click at [525, 141] on span "cross-icon" at bounding box center [522, 143] width 7 height 8
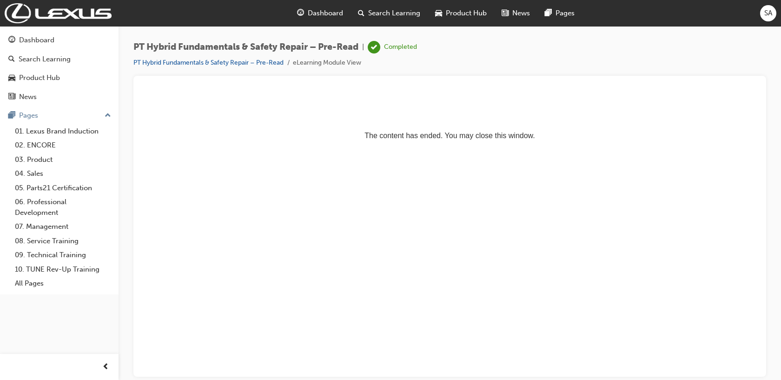
click at [323, 11] on span "Dashboard" at bounding box center [325, 13] width 35 height 11
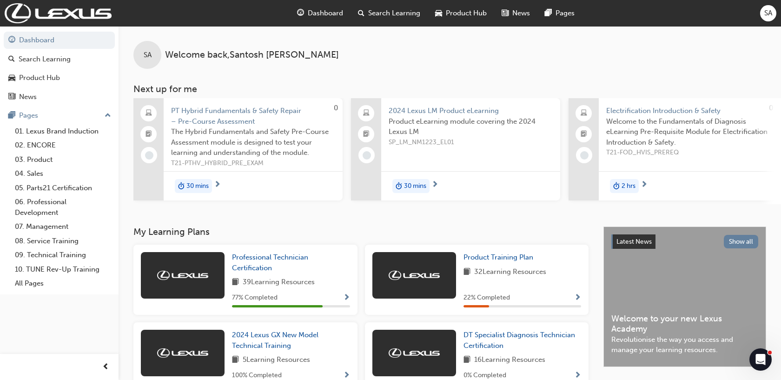
click at [306, 285] on span "39 Learning Resources" at bounding box center [279, 282] width 72 height 12
click at [350, 301] on div "Professional Technician Certification 39 Learning Resources 77 % Completed" at bounding box center [245, 279] width 224 height 70
click at [347, 301] on span "Show Progress" at bounding box center [346, 298] width 7 height 8
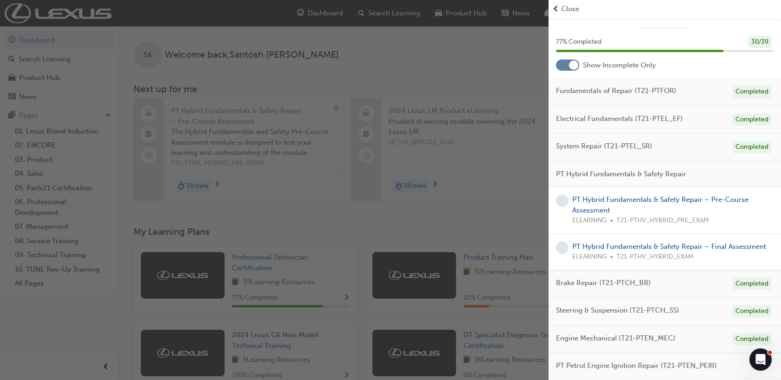
scroll to position [16, 0]
click at [683, 201] on link "PT Hybrid Fundamentals & Safety Repair – Pre-Course Assessment" at bounding box center [660, 203] width 176 height 19
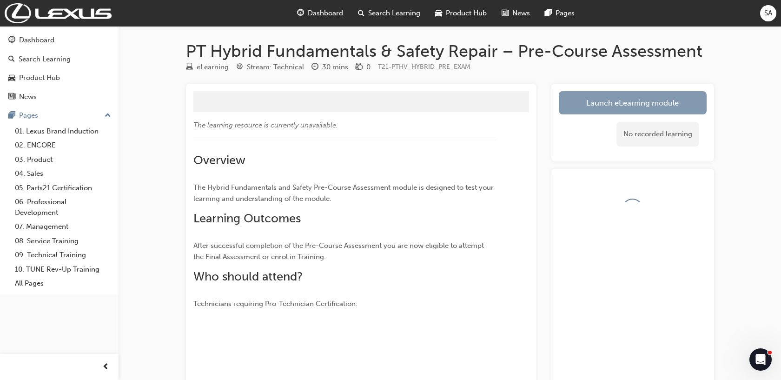
click at [651, 99] on button "Launch eLearning module" at bounding box center [633, 102] width 148 height 23
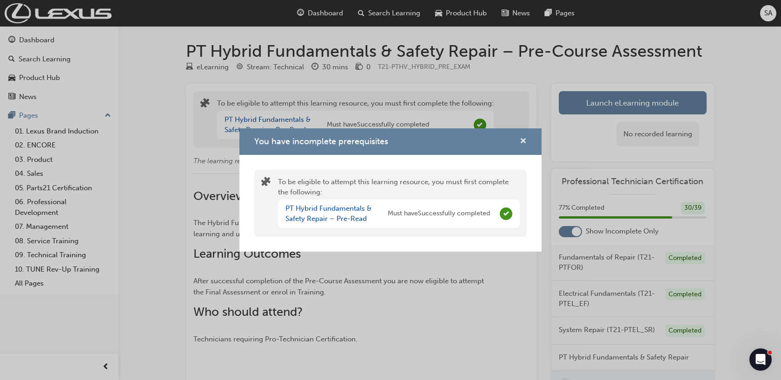
click at [526, 141] on span "cross-icon" at bounding box center [522, 142] width 7 height 8
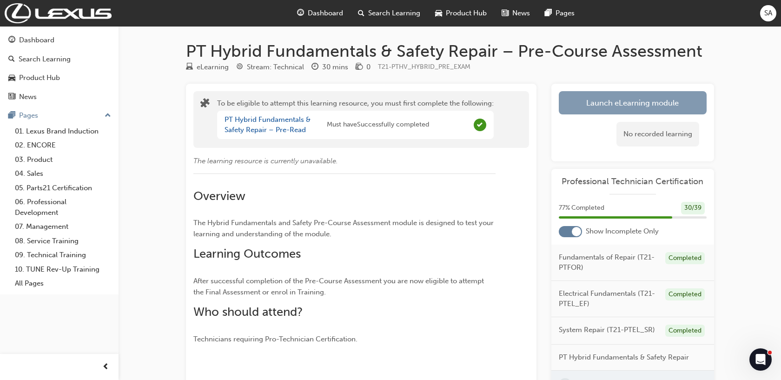
click at [604, 99] on button "Launch eLearning module" at bounding box center [633, 102] width 148 height 23
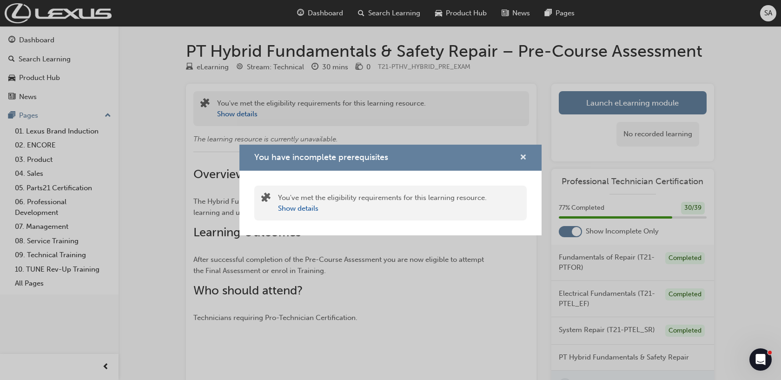
click at [522, 155] on span "cross-icon" at bounding box center [522, 158] width 7 height 8
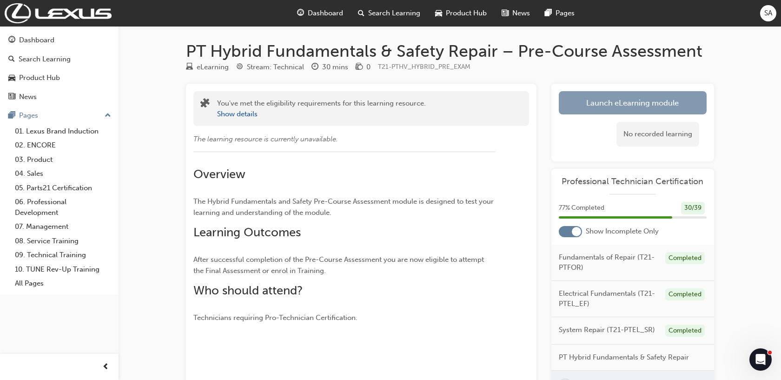
click at [624, 100] on button "Launch eLearning module" at bounding box center [633, 102] width 148 height 23
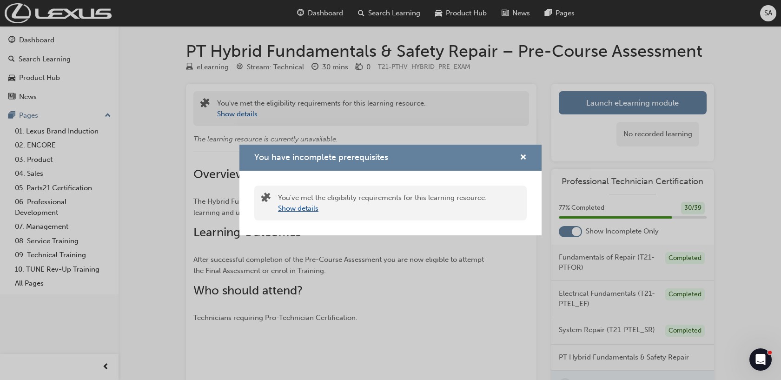
click at [296, 211] on button "Show details" at bounding box center [298, 208] width 40 height 11
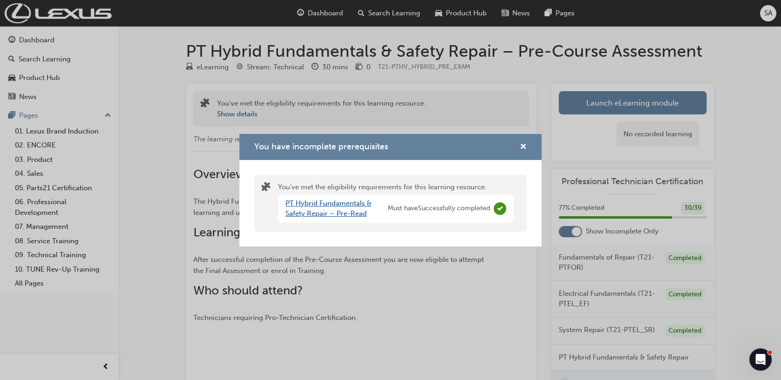
click at [323, 207] on link "PT Hybrid Fundamentals & Safety Repair – Pre-Read" at bounding box center [328, 208] width 86 height 19
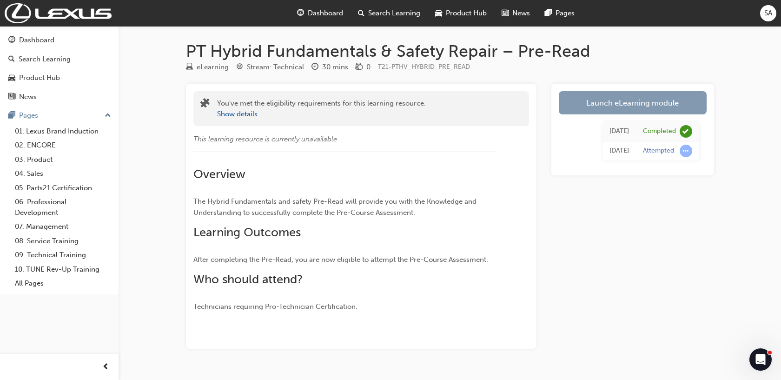
click at [635, 99] on link "Launch eLearning module" at bounding box center [633, 102] width 148 height 23
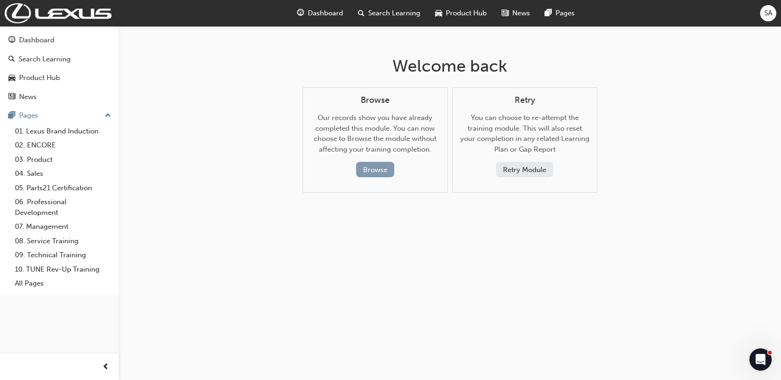
click at [376, 174] on button "Browse" at bounding box center [375, 169] width 38 height 15
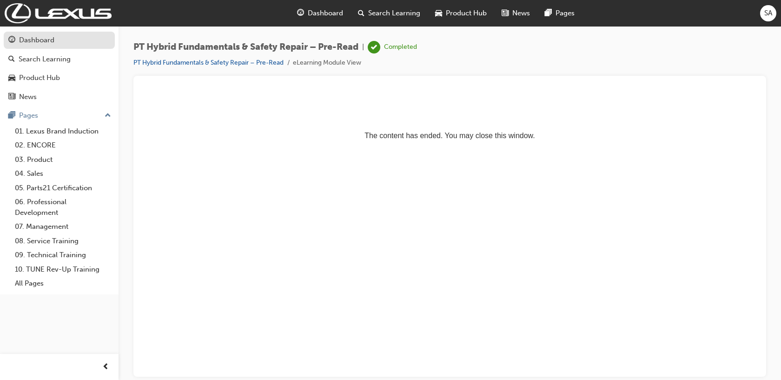
click at [46, 46] on link "Dashboard" at bounding box center [59, 40] width 111 height 17
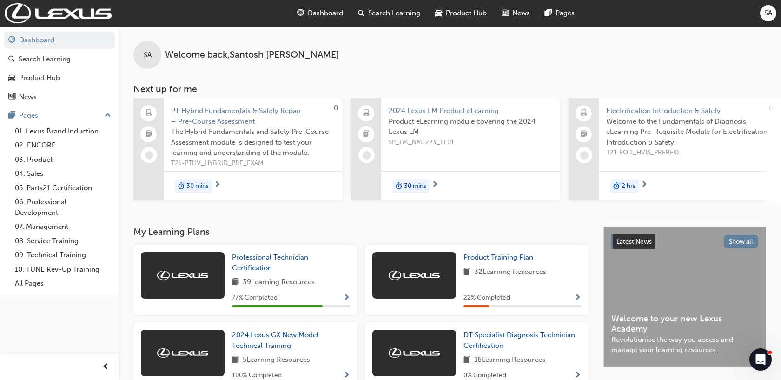
click at [190, 269] on div at bounding box center [183, 275] width 84 height 46
click at [273, 257] on span "Professional Technician Certification" at bounding box center [270, 262] width 76 height 19
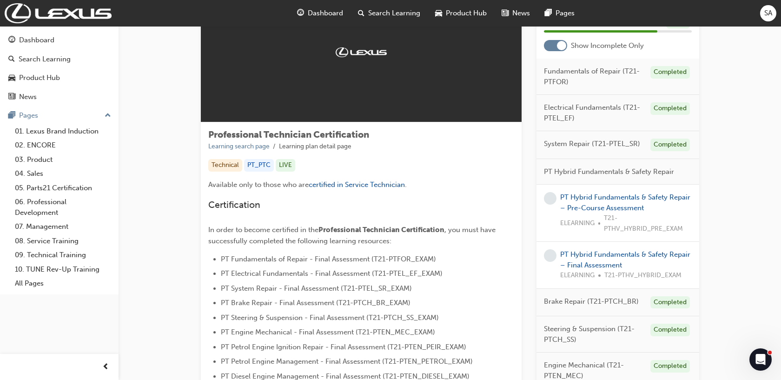
scroll to position [74, 0]
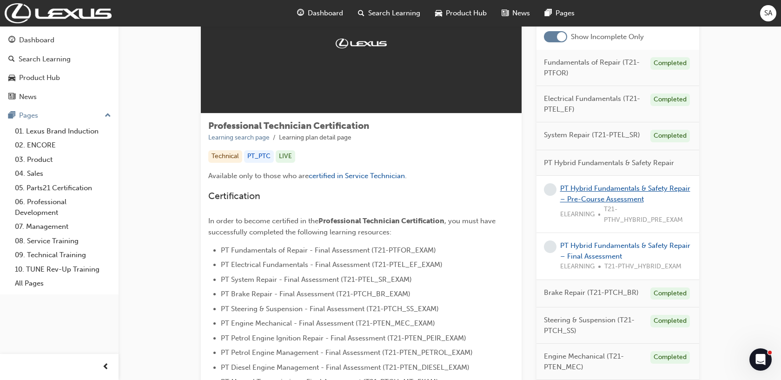
click at [616, 197] on link "PT Hybrid Fundamentals & Safety Repair – Pre-Course Assessment" at bounding box center [625, 193] width 130 height 19
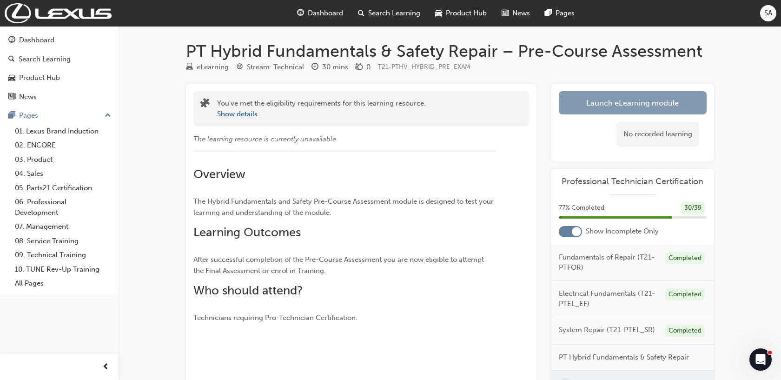
click at [607, 99] on link "Launch eLearning module" at bounding box center [633, 102] width 148 height 23
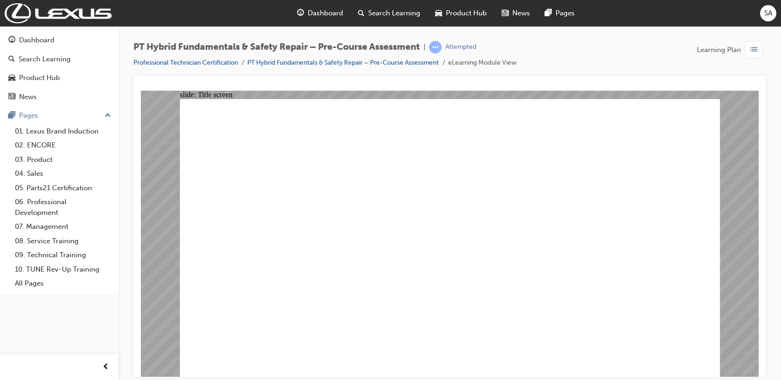
radio input "true"
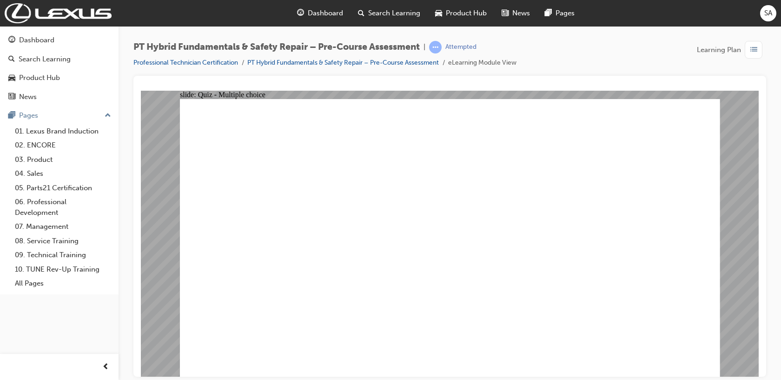
radio input "true"
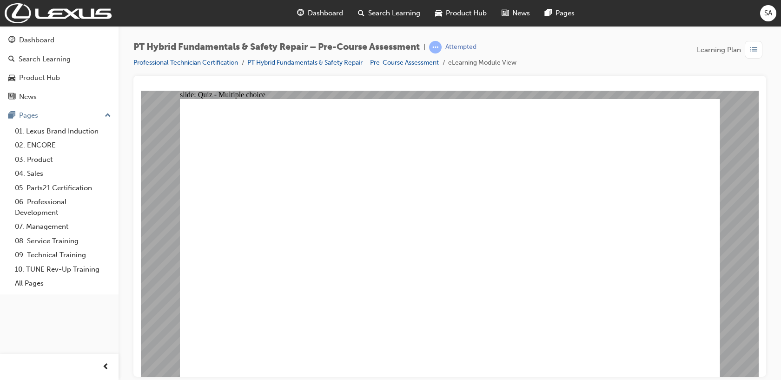
radio input "true"
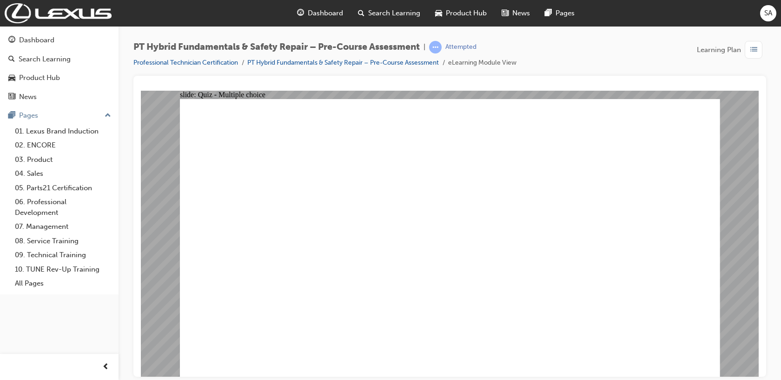
checkbox input "true"
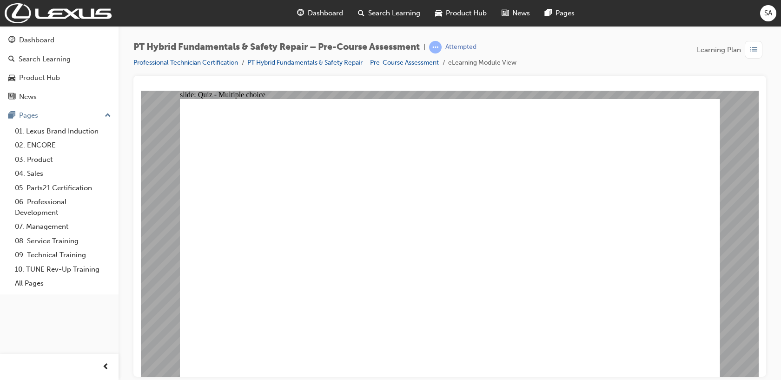
checkbox input "true"
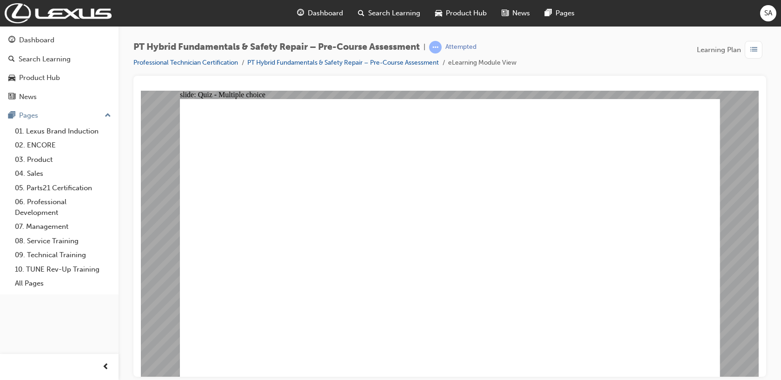
radio input "false"
radio input "true"
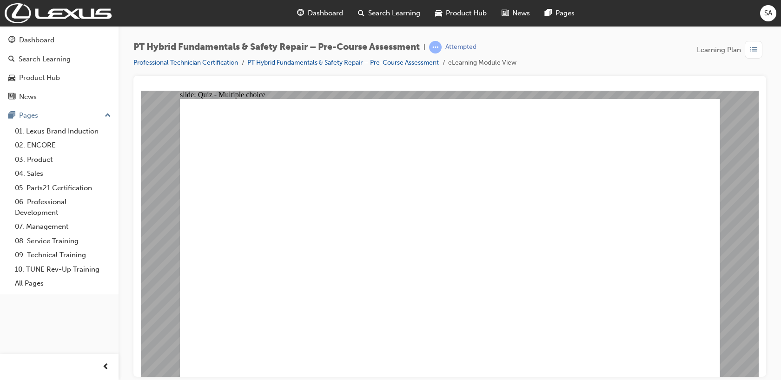
radio input "true"
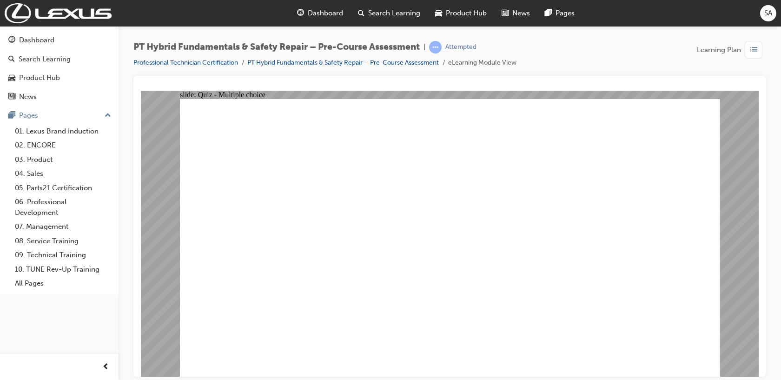
radio input "true"
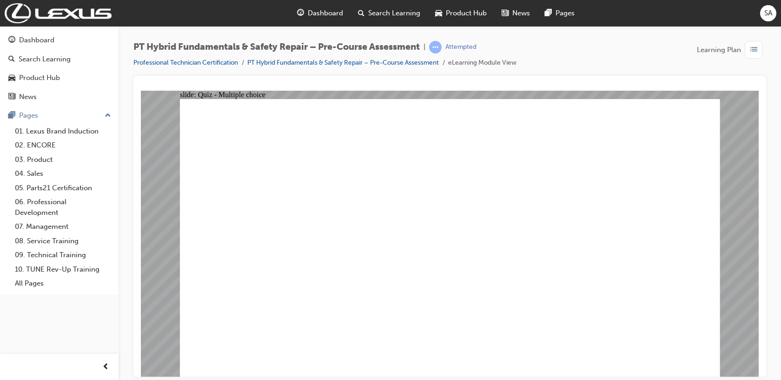
click at [32, 40] on div "Dashboard" at bounding box center [36, 40] width 35 height 11
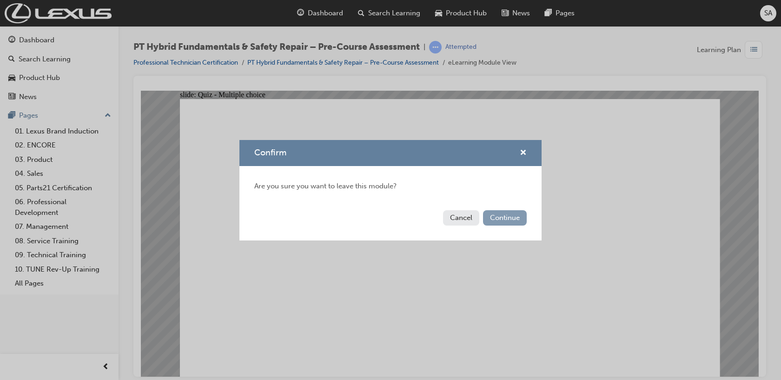
click at [500, 216] on button "Continue" at bounding box center [505, 217] width 44 height 15
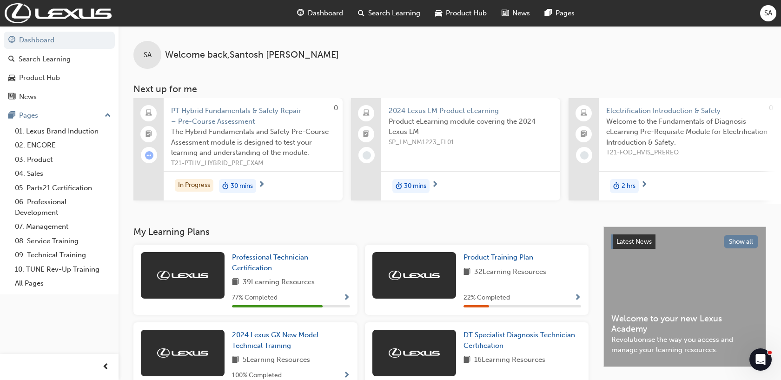
click at [254, 184] on div "30 mins" at bounding box center [237, 186] width 37 height 14
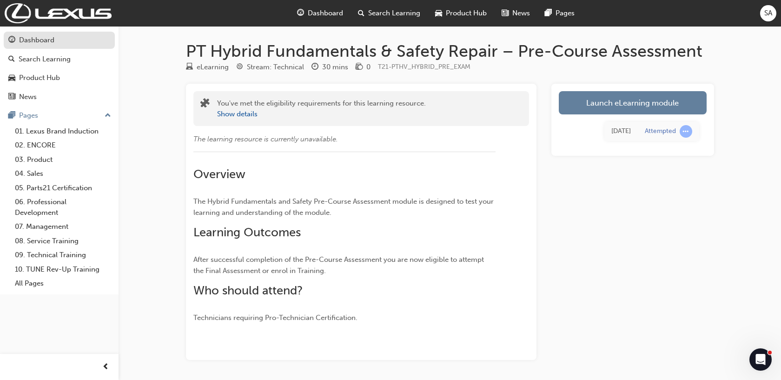
click at [41, 38] on div "Dashboard" at bounding box center [36, 40] width 35 height 11
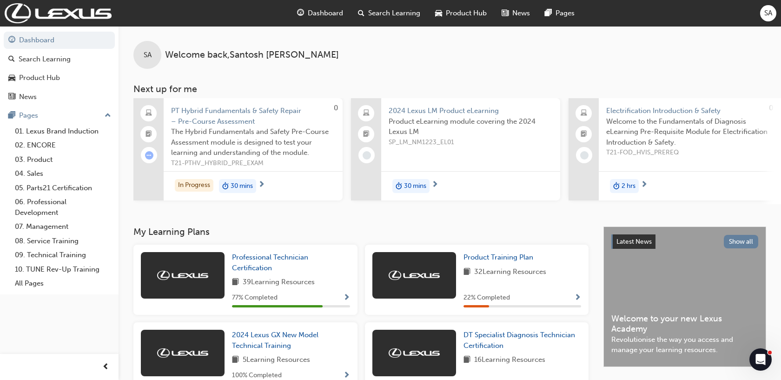
click at [275, 288] on span "39 Learning Resources" at bounding box center [279, 282] width 72 height 12
click at [351, 297] on div "Professional Technician Certification 39 Learning Resources 77 % Completed" at bounding box center [245, 279] width 224 height 70
click at [342, 301] on div "77 % Completed" at bounding box center [291, 298] width 118 height 12
click at [348, 301] on span "Show Progress" at bounding box center [346, 298] width 7 height 8
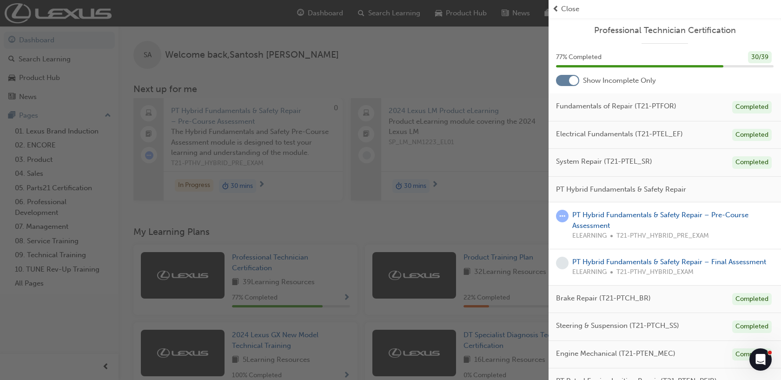
click at [664, 190] on span "PT Hybrid Fundamentals & Safety Repair" at bounding box center [621, 189] width 130 height 11
click at [657, 186] on span "PT Hybrid Fundamentals & Safety Repair" at bounding box center [621, 189] width 130 height 11
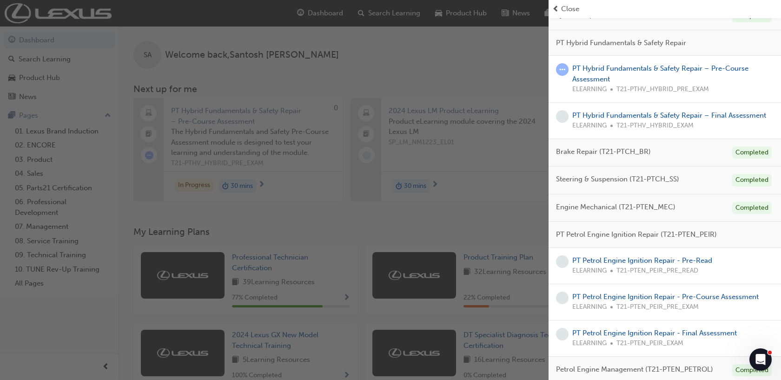
scroll to position [124, 0]
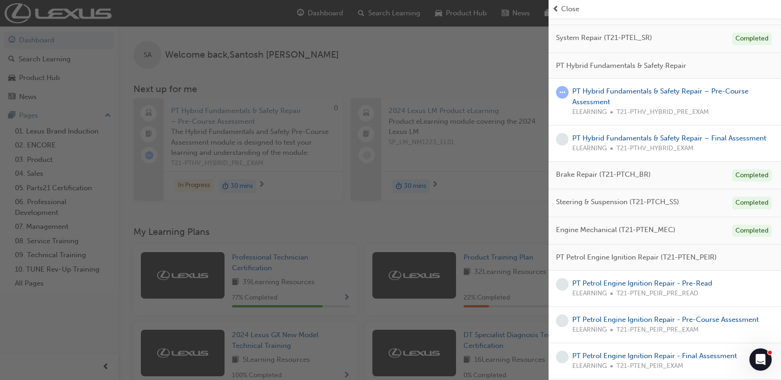
click at [612, 65] on span "PT Hybrid Fundamentals & Safety Repair" at bounding box center [621, 65] width 130 height 11
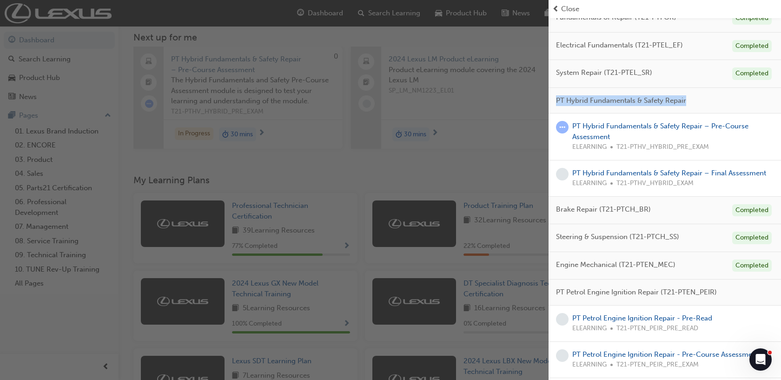
scroll to position [0, 0]
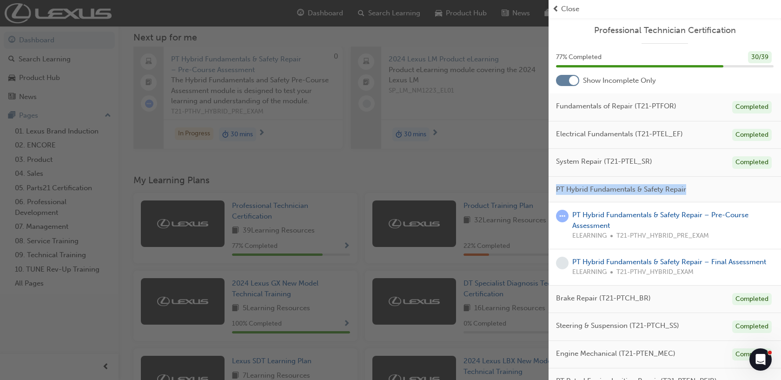
click at [555, 7] on span "prev-icon" at bounding box center [555, 9] width 7 height 11
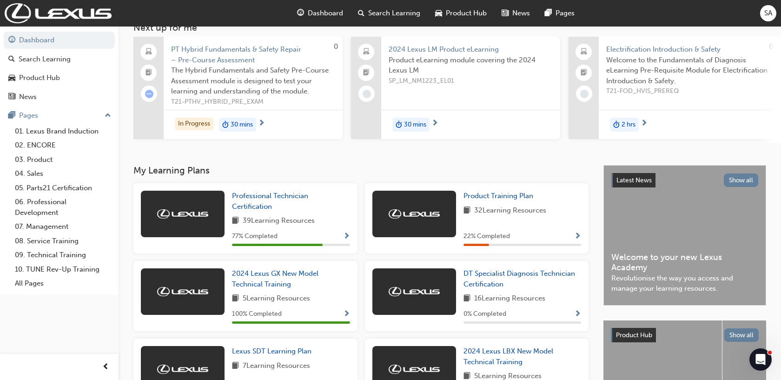
scroll to position [160, 0]
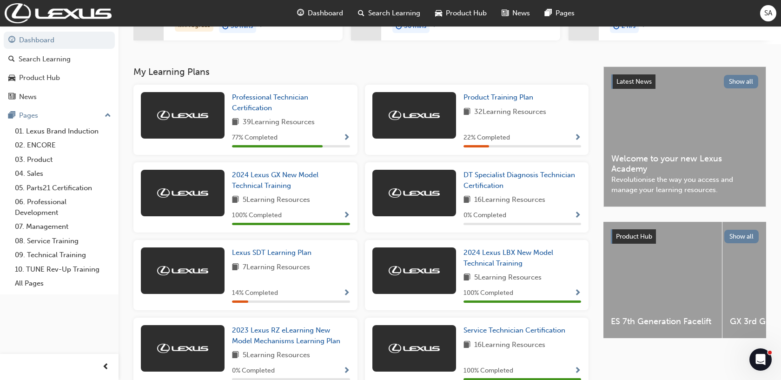
click at [179, 188] on div at bounding box center [183, 193] width 84 height 46
click at [258, 176] on span "2024 Lexus GX New Model Technical Training" at bounding box center [275, 180] width 86 height 19
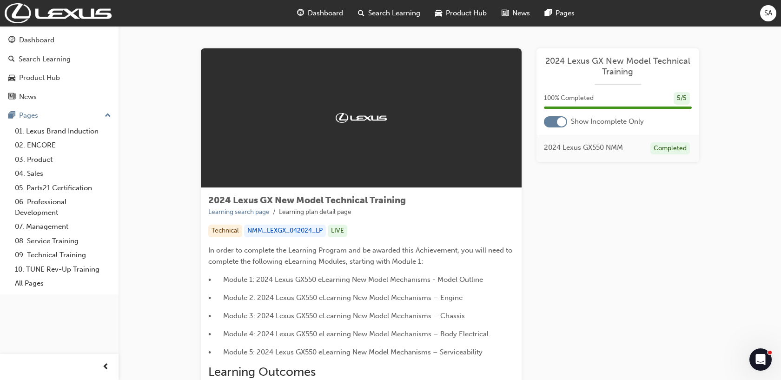
click at [320, 10] on span "Dashboard" at bounding box center [325, 13] width 35 height 11
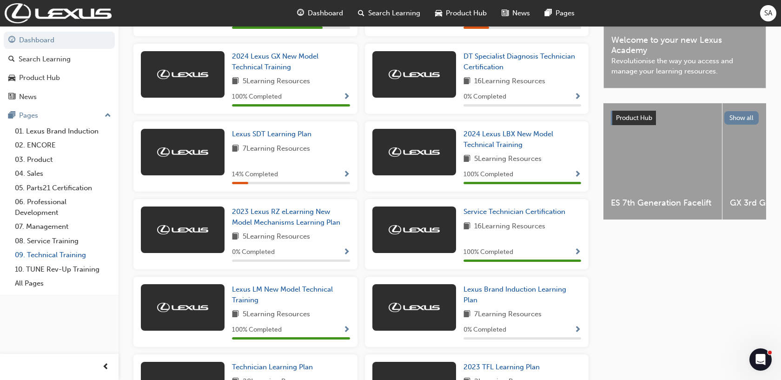
click at [51, 255] on link "09. Technical Training" at bounding box center [63, 255] width 104 height 14
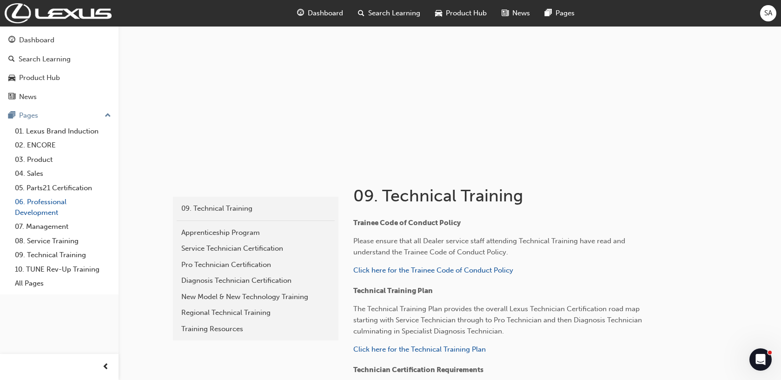
scroll to position [30, 0]
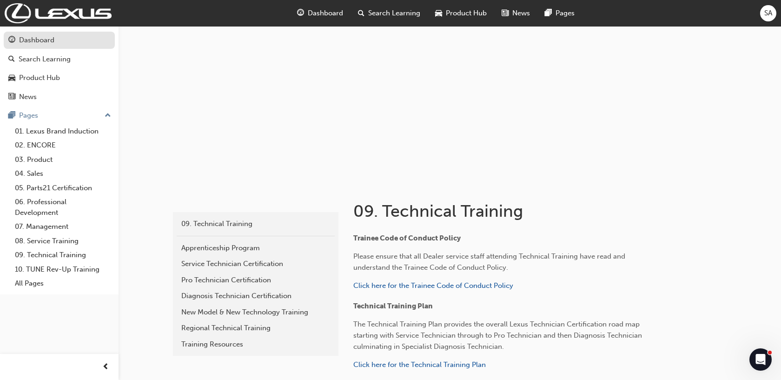
click at [52, 48] on link "Dashboard" at bounding box center [59, 40] width 111 height 17
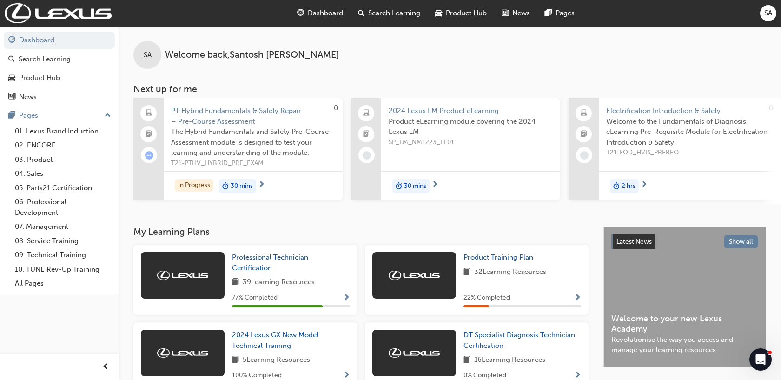
click at [233, 111] on span "PT Hybrid Fundamentals & Safety Repair – Pre-Course Assessment" at bounding box center [253, 115] width 164 height 21
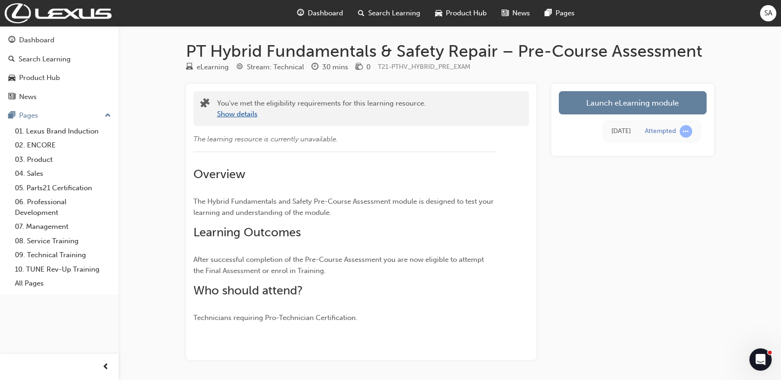
click at [233, 111] on button "Show details" at bounding box center [237, 114] width 40 height 11
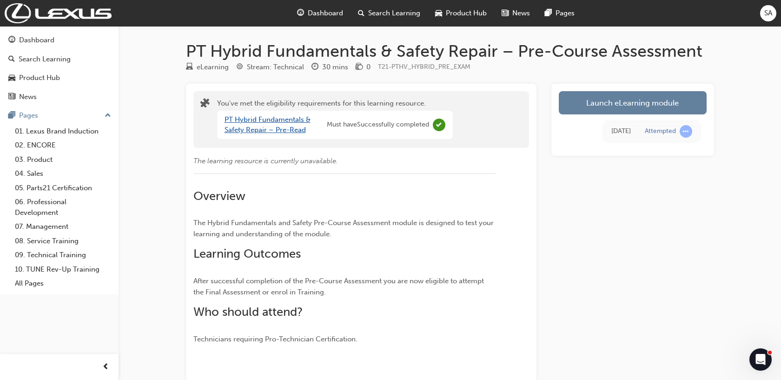
click at [289, 123] on link "PT Hybrid Fundamentals & Safety Repair – Pre-Read" at bounding box center [267, 124] width 86 height 19
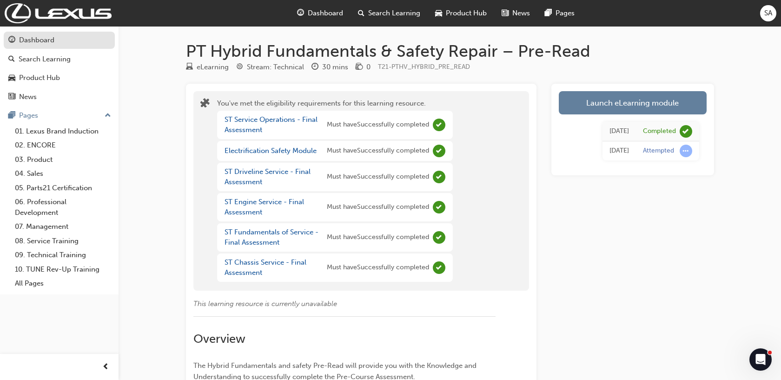
click at [15, 33] on link "Dashboard" at bounding box center [59, 40] width 111 height 17
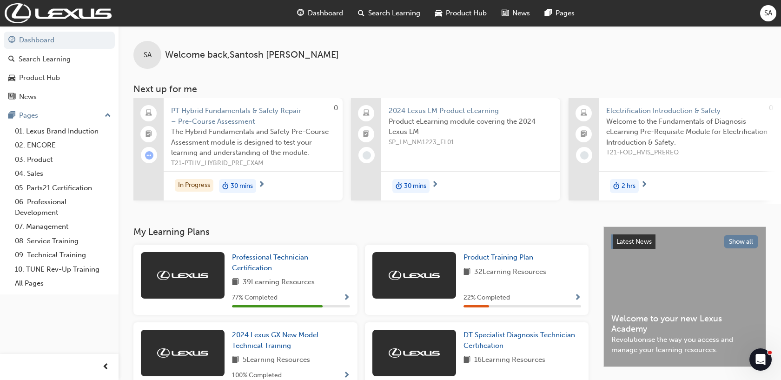
click at [430, 184] on div "30 mins" at bounding box center [470, 185] width 179 height 29
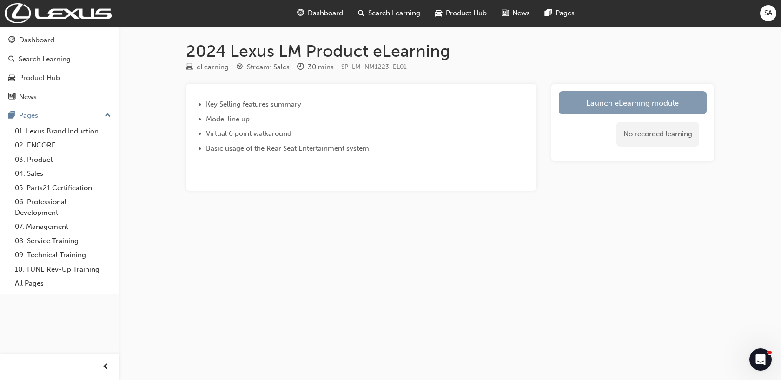
click at [575, 98] on link "Launch eLearning module" at bounding box center [633, 102] width 148 height 23
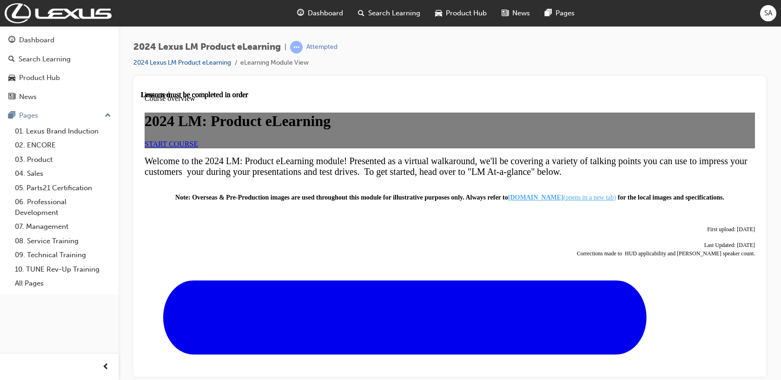
scroll to position [146, 0]
click at [336, 20] on div "Dashboard" at bounding box center [319, 13] width 61 height 19
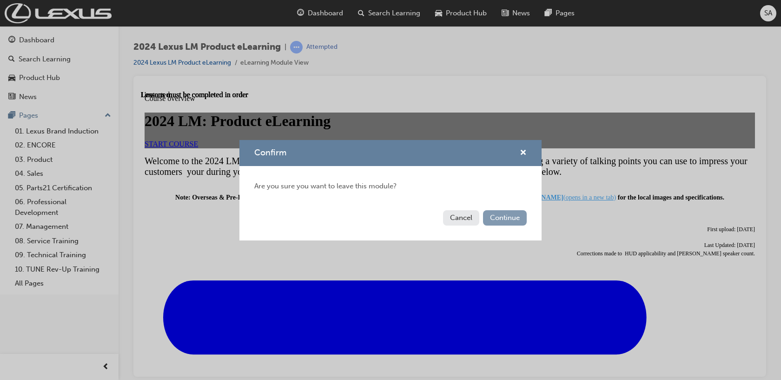
click at [516, 221] on button "Continue" at bounding box center [505, 217] width 44 height 15
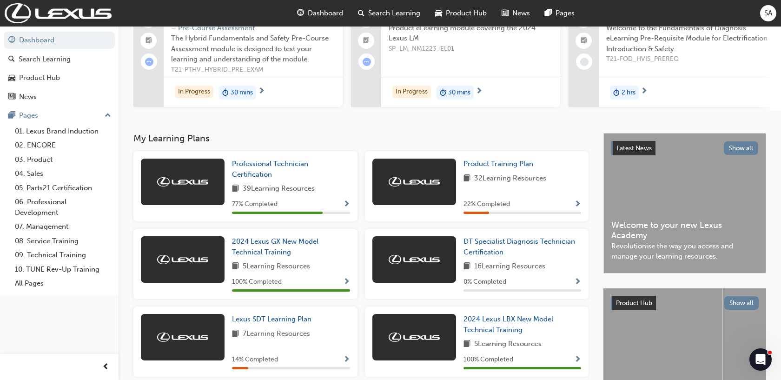
scroll to position [444, 0]
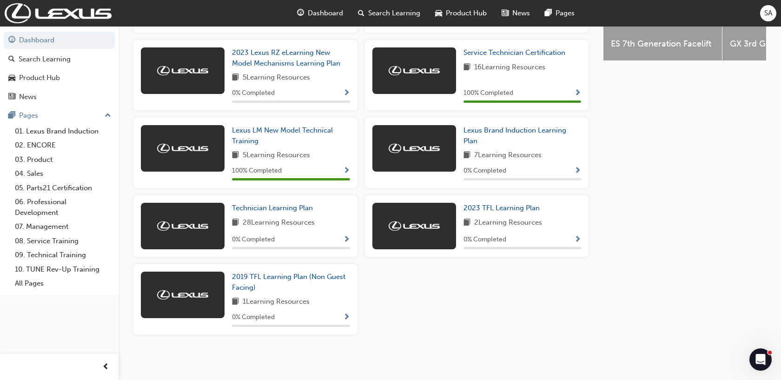
click at [438, 217] on div at bounding box center [414, 226] width 84 height 46
click at [478, 206] on span "2023 TFL Learning Plan" at bounding box center [501, 208] width 76 height 8
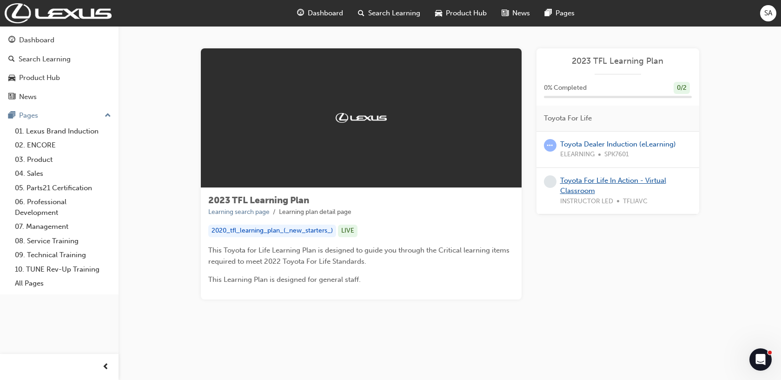
click at [594, 179] on link "Toyota For Life In Action - Virtual Classroom" at bounding box center [613, 185] width 106 height 19
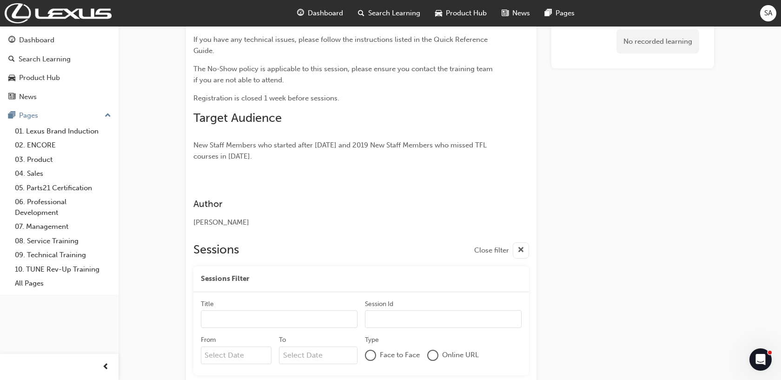
scroll to position [549, 0]
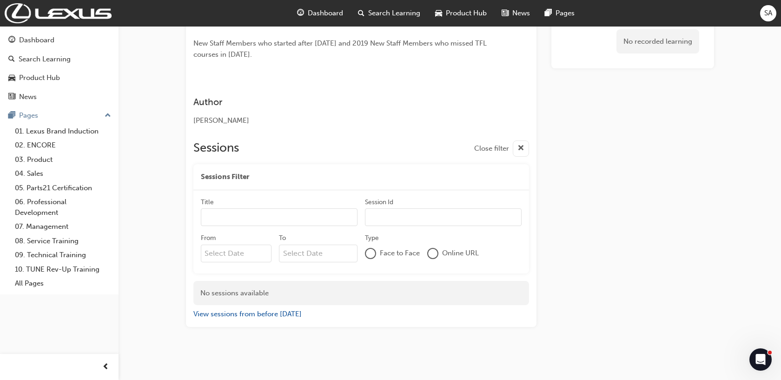
click at [524, 147] on div "button" at bounding box center [521, 148] width 16 height 16
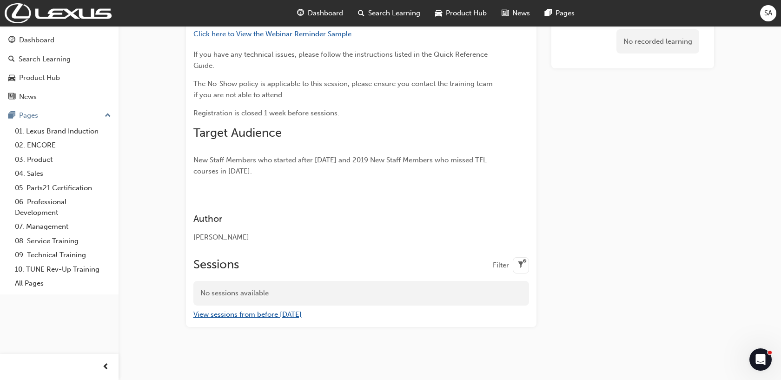
click at [247, 313] on button "View sessions from before today" at bounding box center [247, 314] width 108 height 11
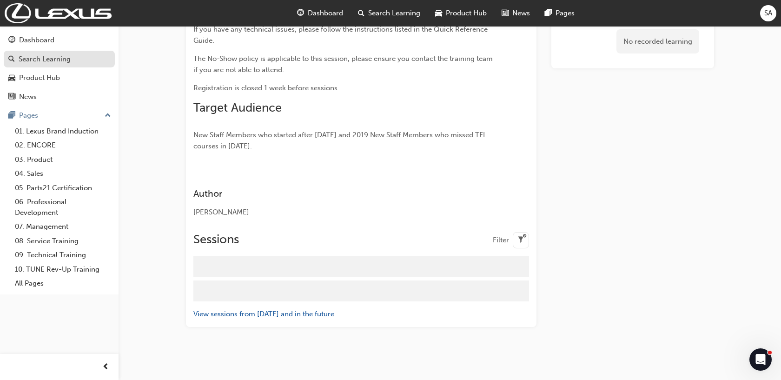
scroll to position [332, 0]
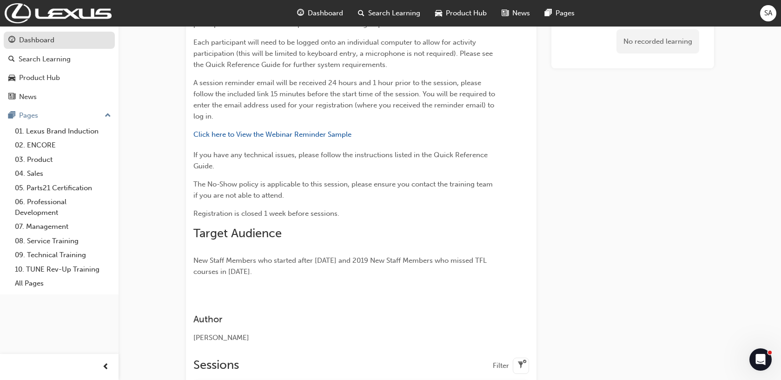
click at [47, 44] on div "Dashboard" at bounding box center [36, 40] width 35 height 11
